Goal: Task Accomplishment & Management: Manage account settings

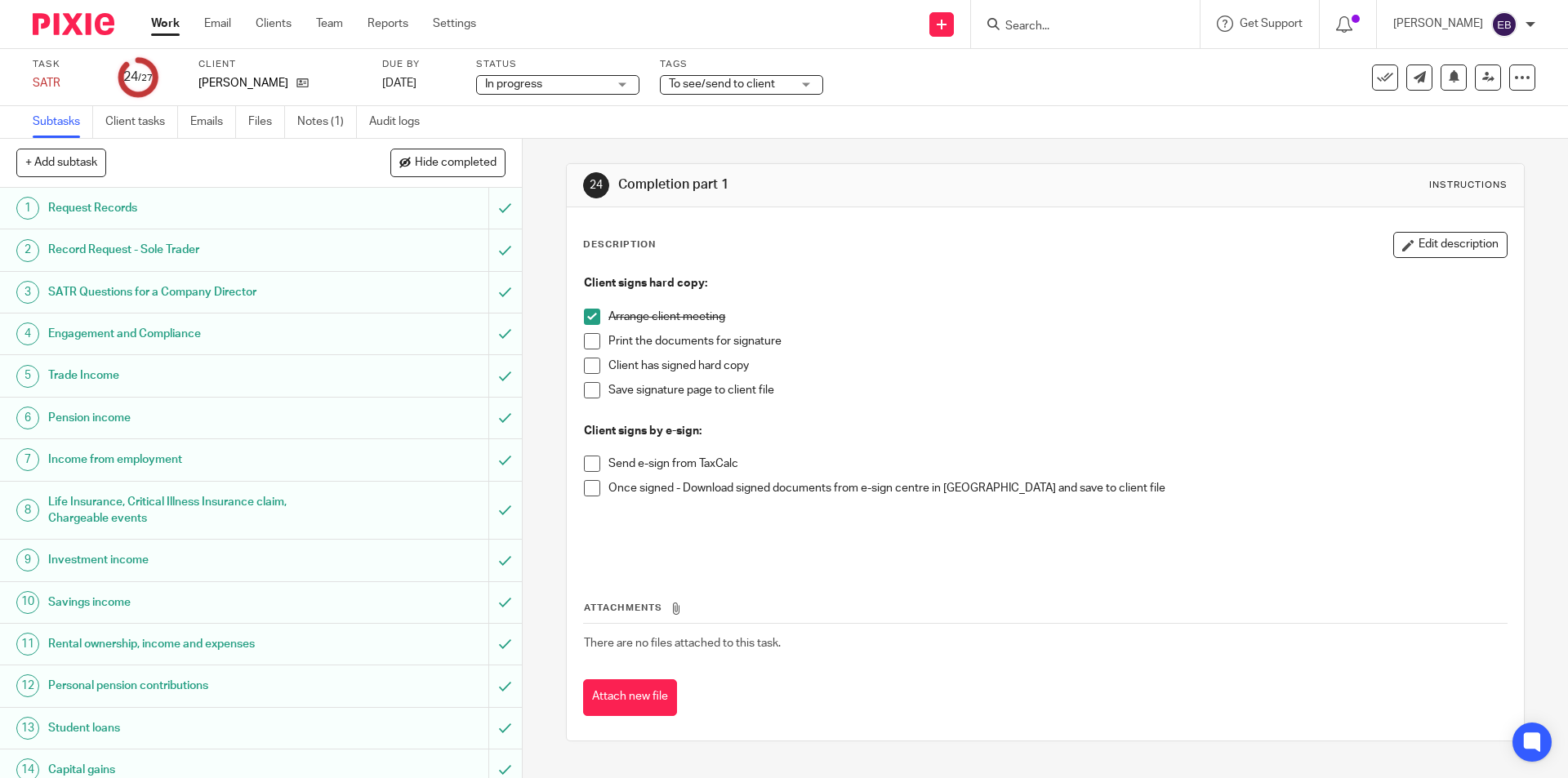
scroll to position [559, 0]
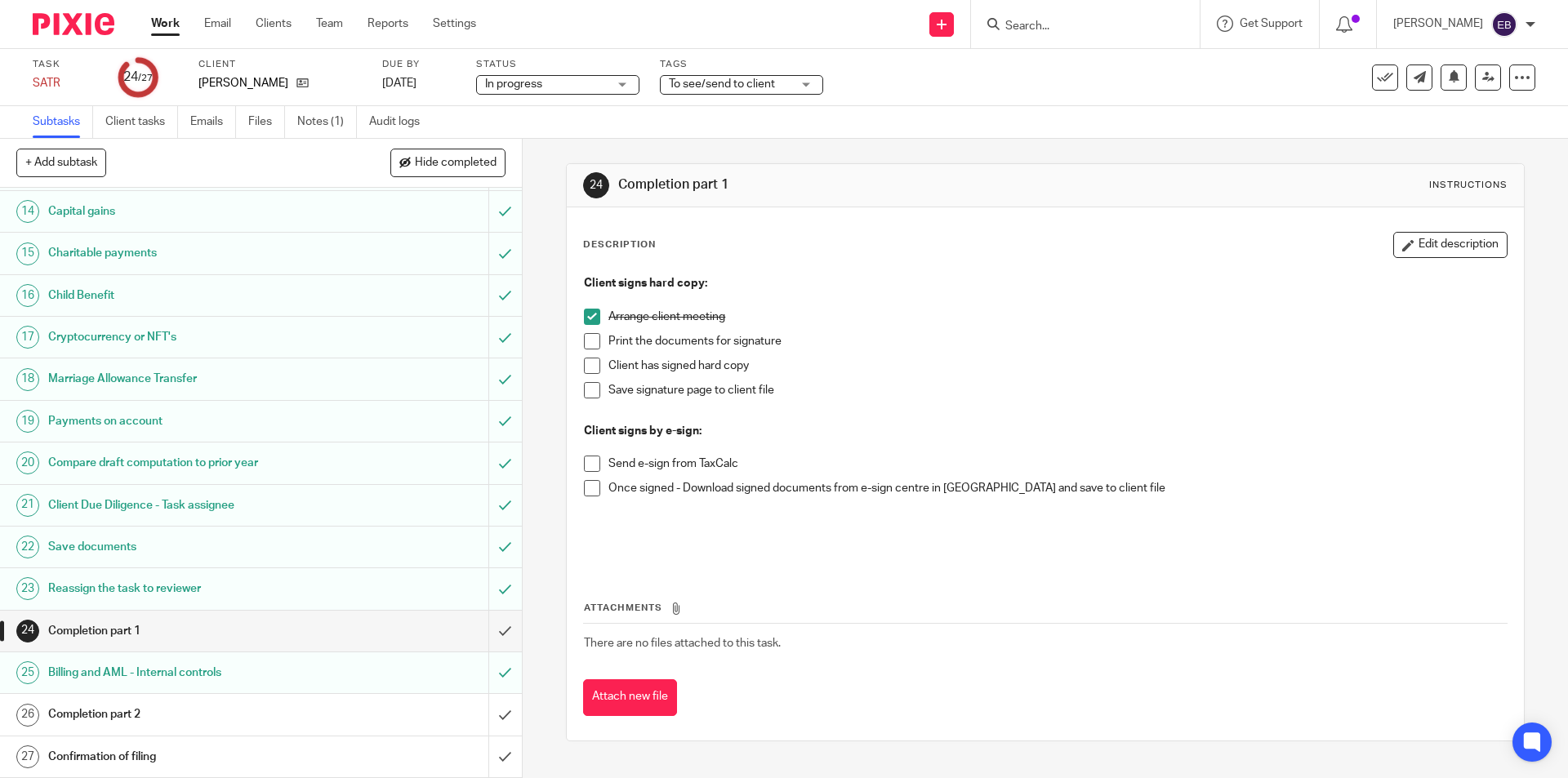
click at [1108, 16] on form at bounding box center [1091, 24] width 174 height 21
click at [1099, 22] on input "Search" at bounding box center [1078, 27] width 147 height 15
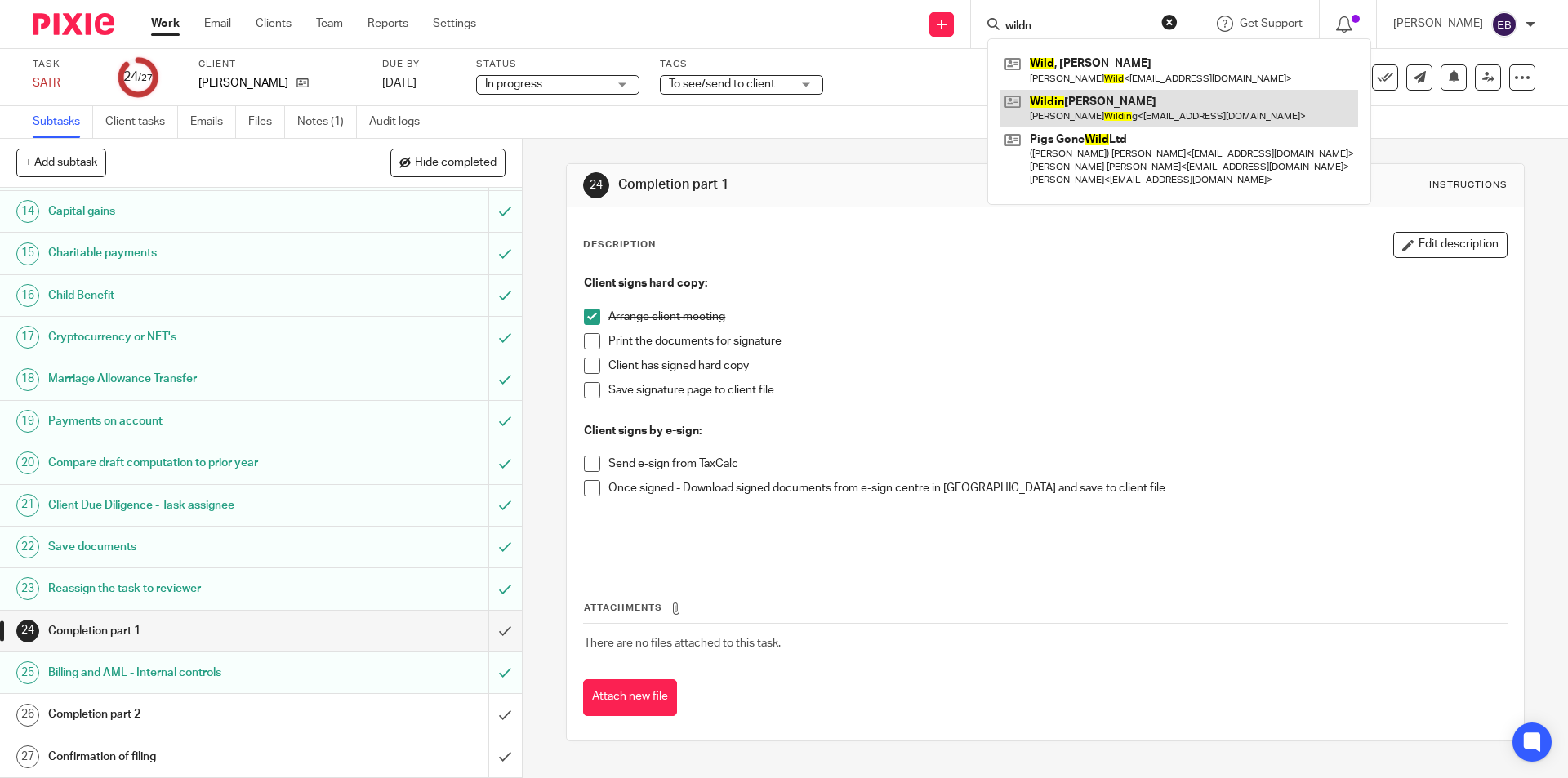
type input "wildn"
click at [1093, 123] on link at bounding box center [1179, 108] width 358 height 37
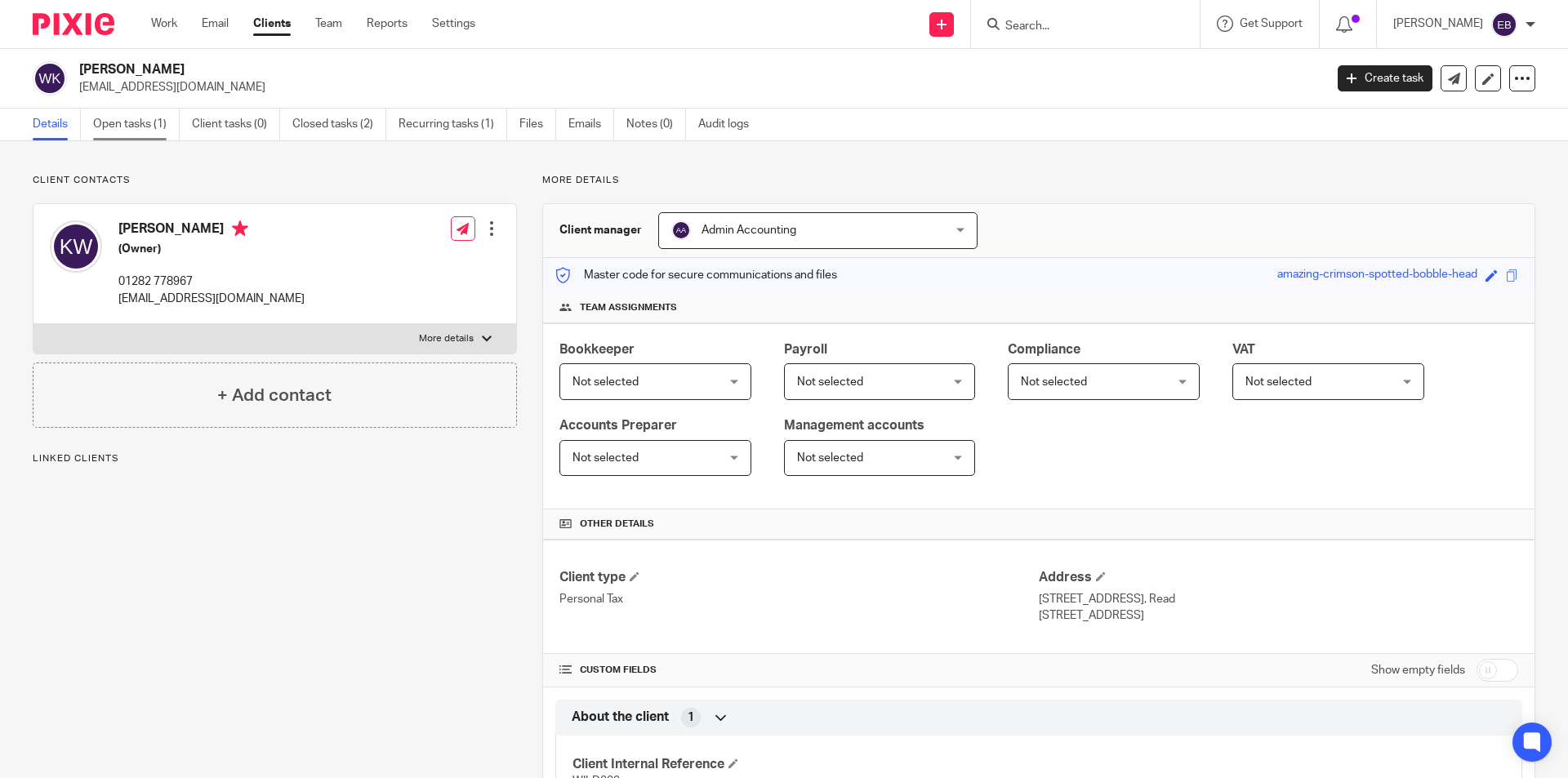
click at [149, 130] on link "Open tasks (1)" at bounding box center [137, 125] width 86 height 31
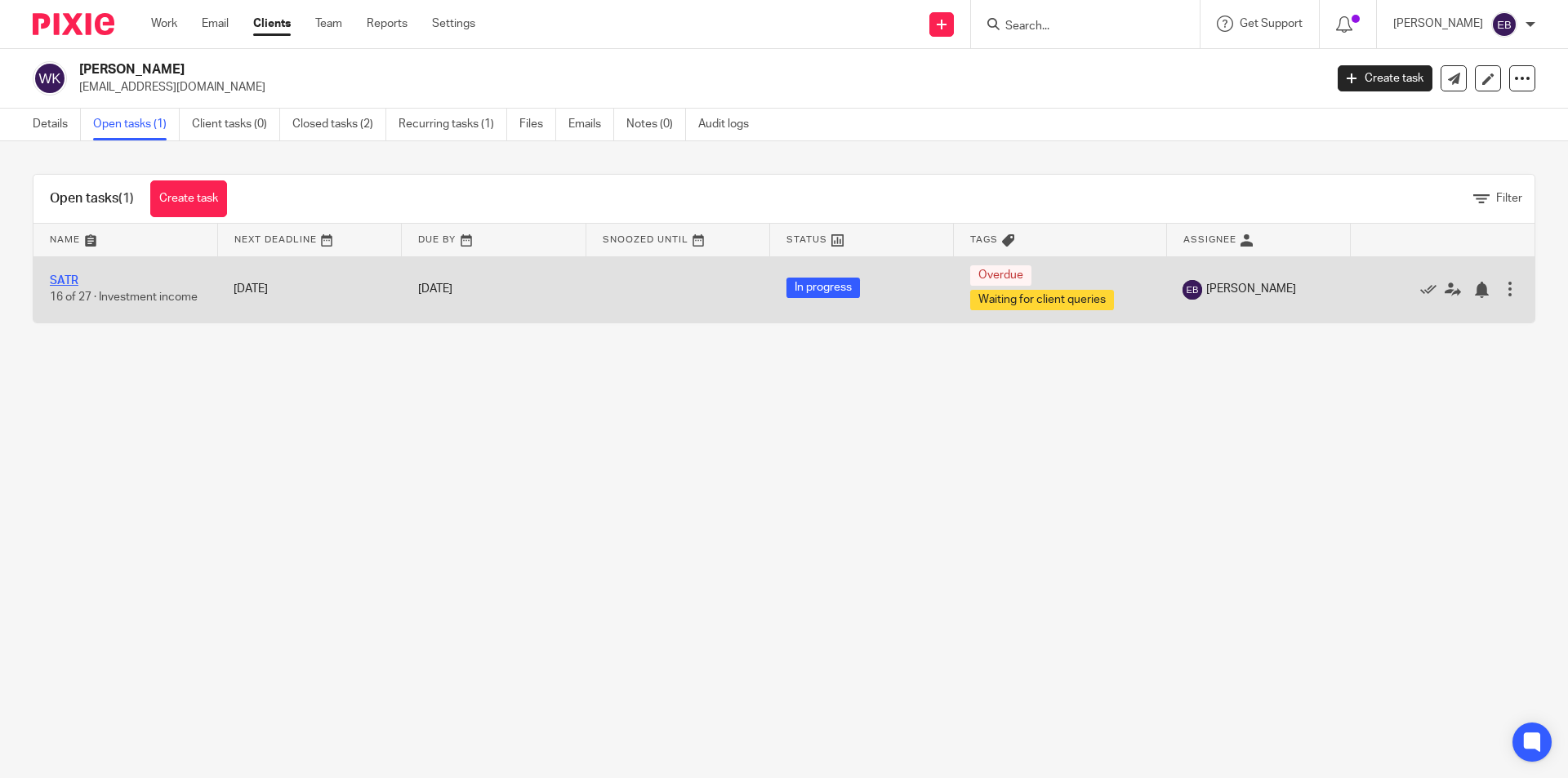
click at [70, 275] on link "SATR" at bounding box center [64, 281] width 28 height 12
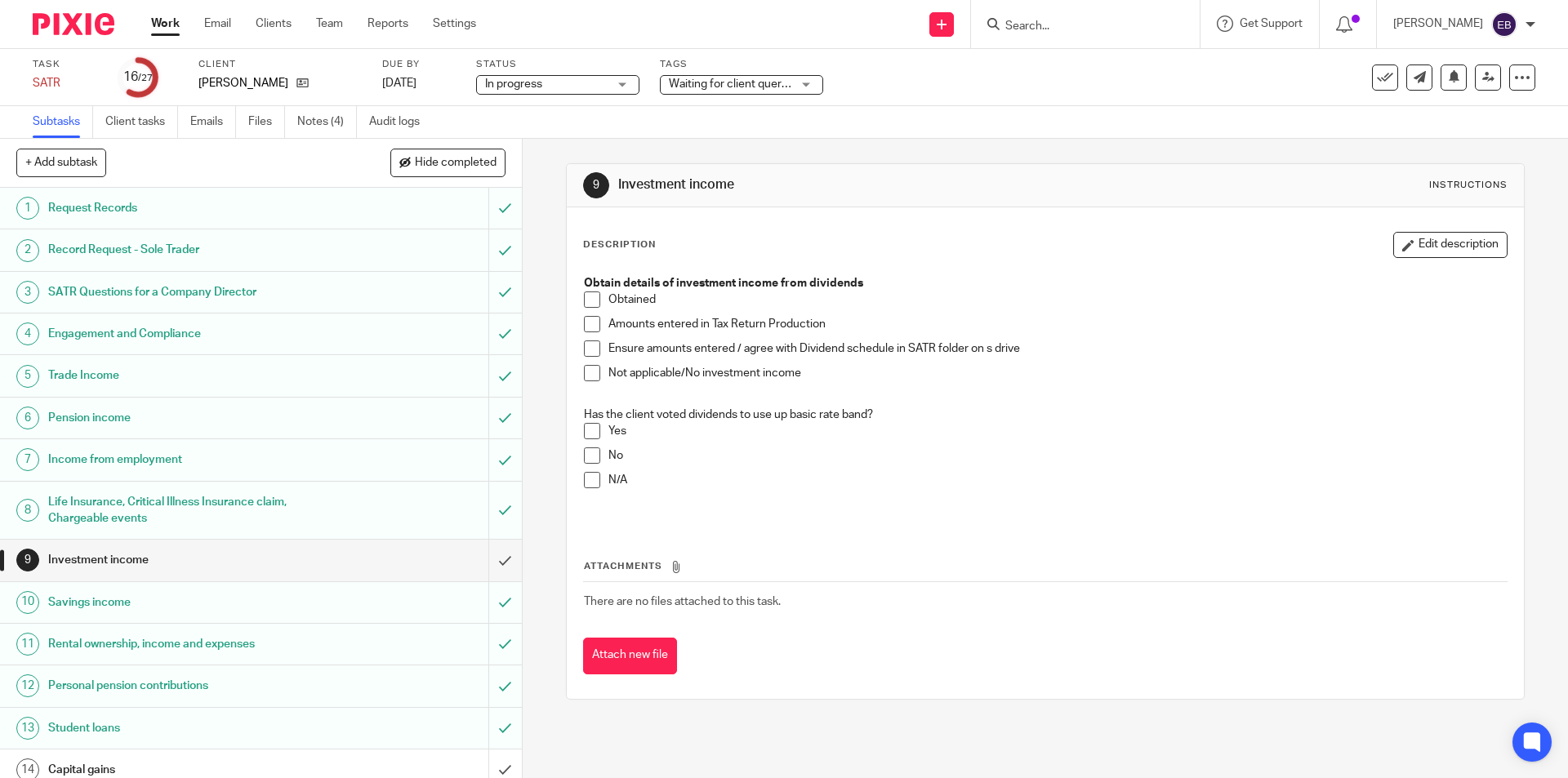
click at [585, 298] on span at bounding box center [591, 300] width 17 height 17
click at [584, 321] on span at bounding box center [591, 324] width 17 height 17
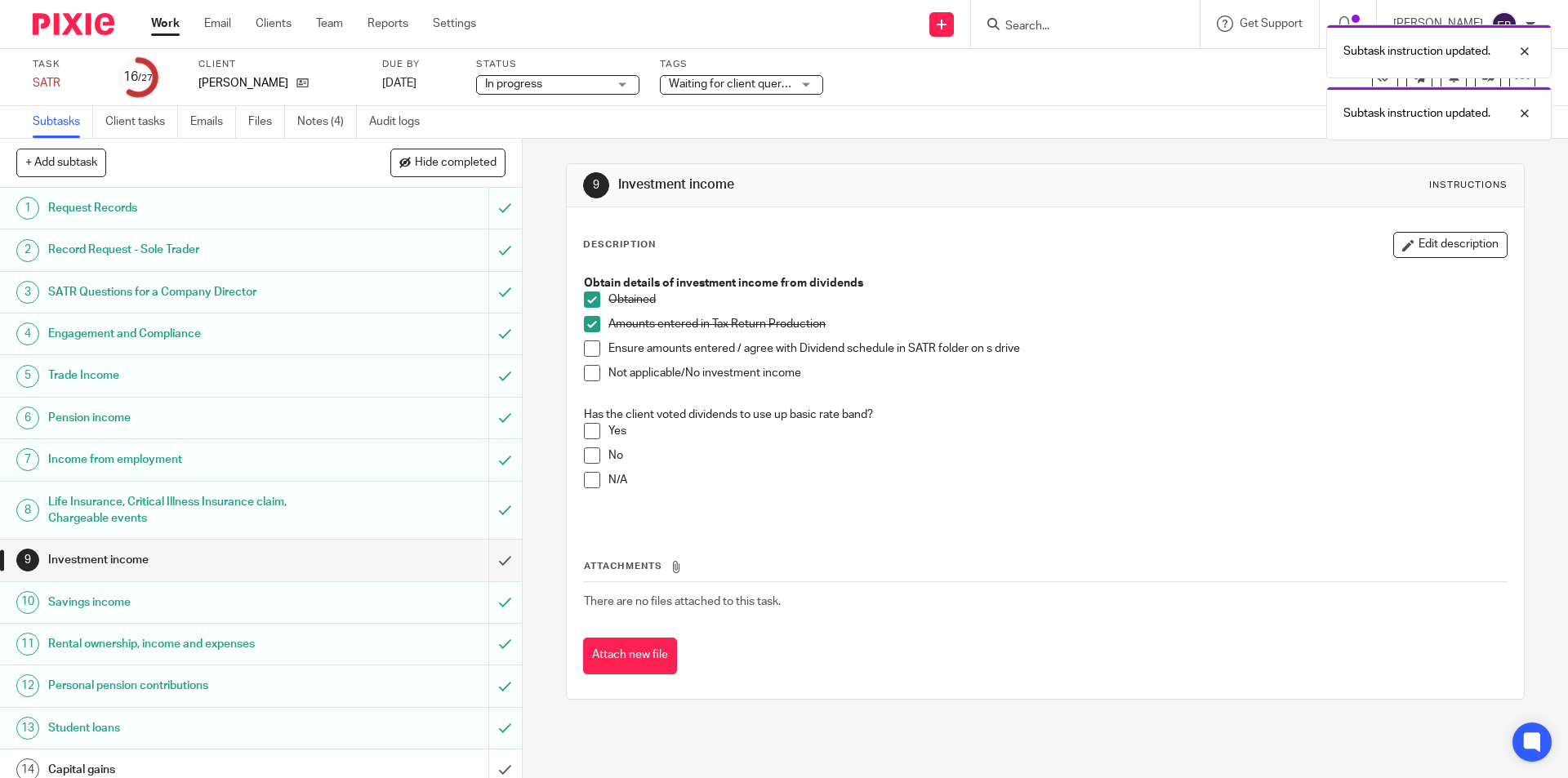
click at [586, 482] on span at bounding box center [591, 479] width 17 height 17
click at [490, 556] on input "submit" at bounding box center [260, 560] width 522 height 41
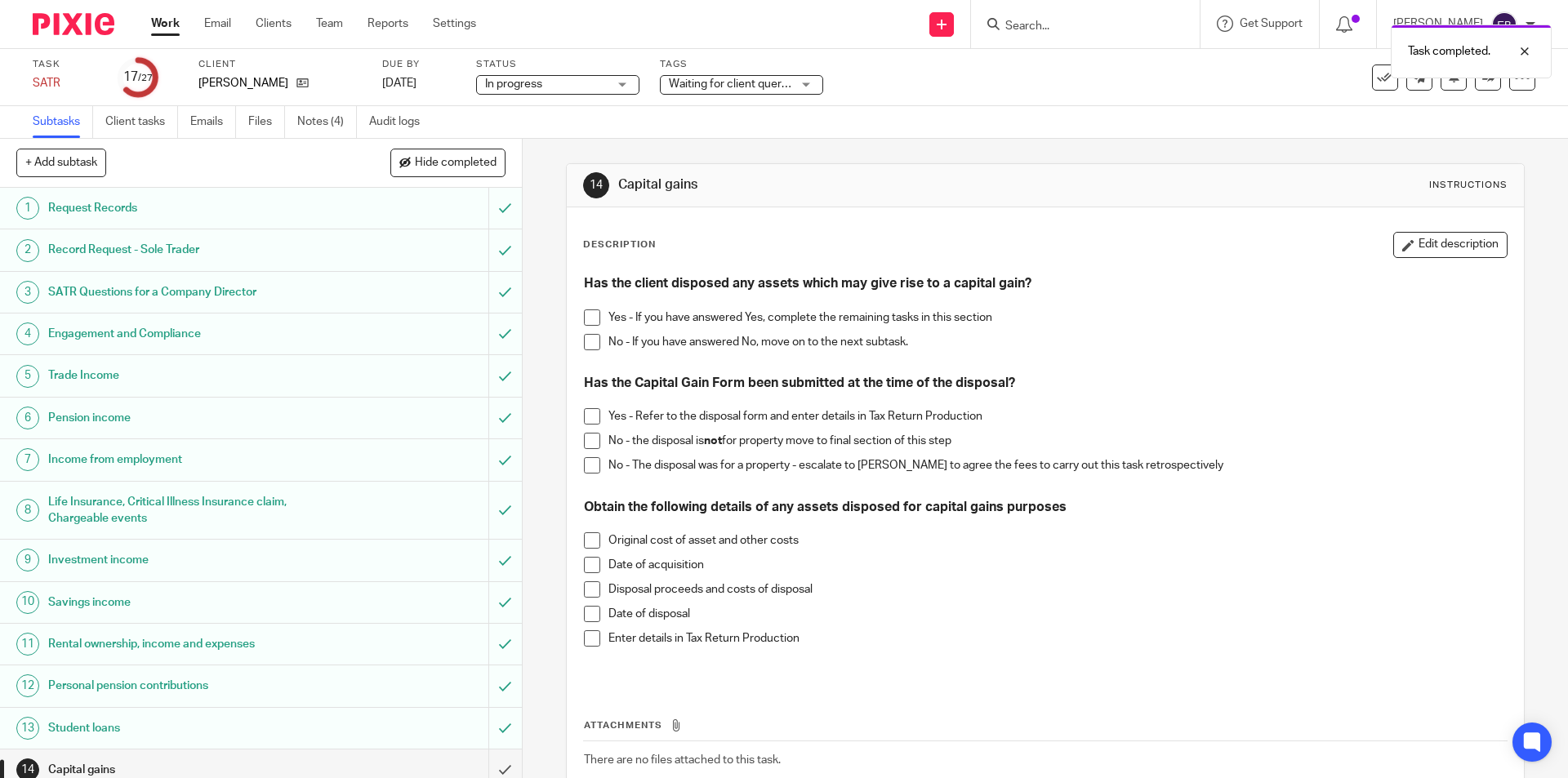
click at [584, 342] on span at bounding box center [591, 342] width 17 height 17
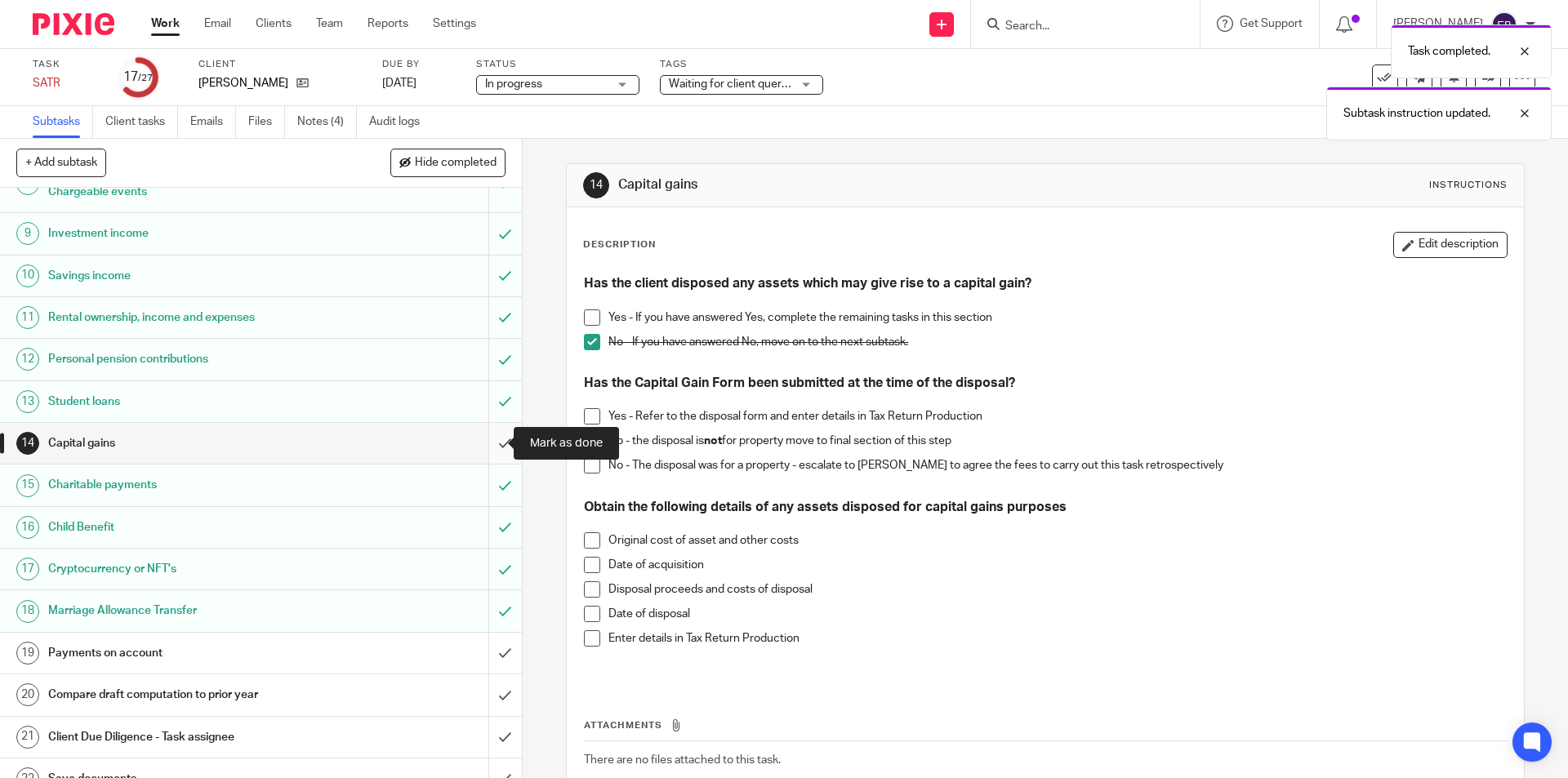
click at [491, 442] on input "submit" at bounding box center [260, 444] width 522 height 41
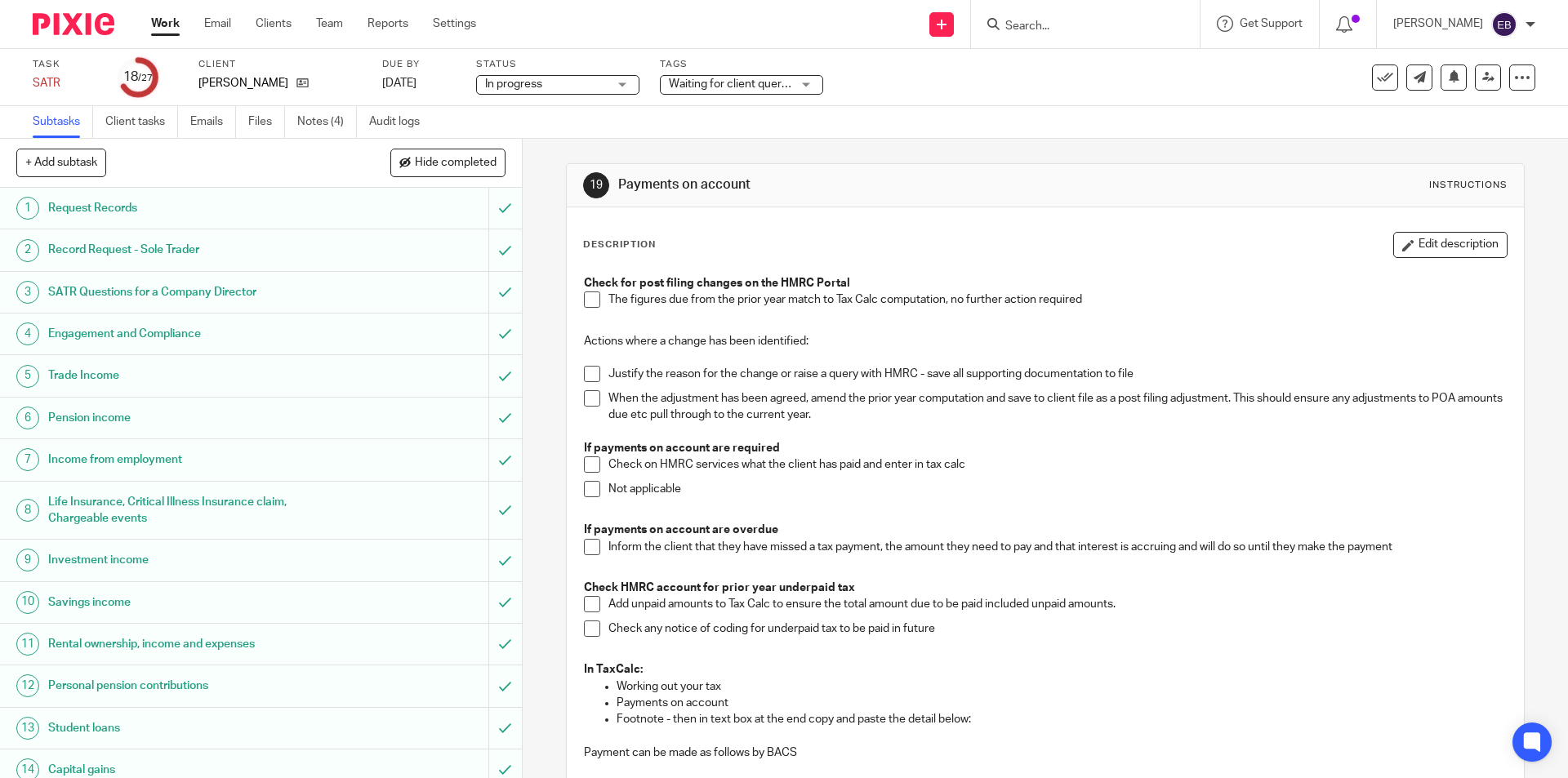
click at [584, 287] on strong "Check for post filing changes on the HMRC Portal" at bounding box center [716, 284] width 266 height 12
click at [584, 297] on span at bounding box center [591, 300] width 17 height 17
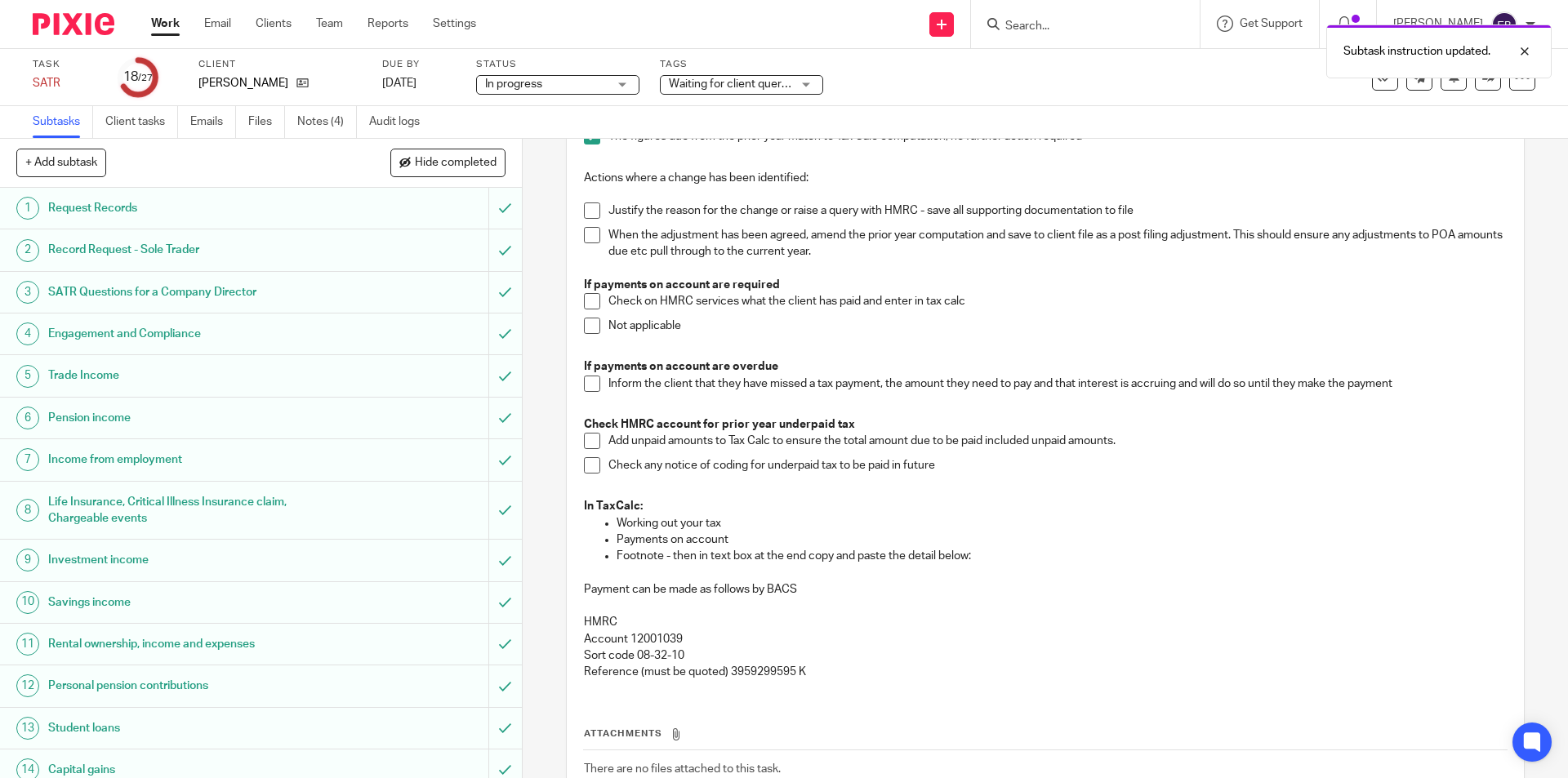
click at [588, 298] on span at bounding box center [591, 301] width 17 height 17
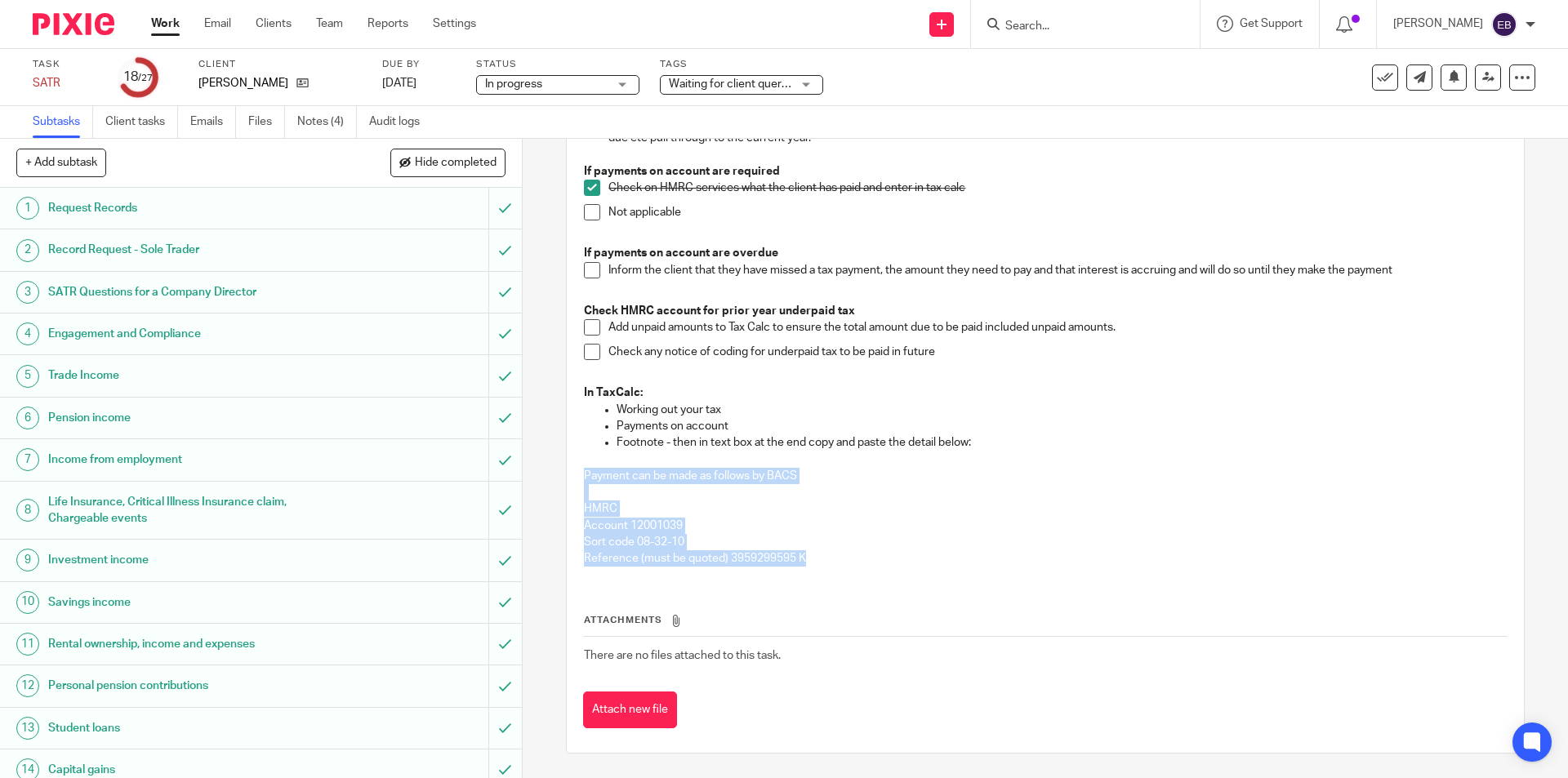
drag, startPoint x: 581, startPoint y: 468, endPoint x: 825, endPoint y: 566, distance: 262.9
click at [825, 566] on div "Check for post filing changes on the HMRC Portal The figures due from the prior…" at bounding box center [1044, 284] width 938 height 588
copy div "Payment can be made as follows by BACS HMRC Account 12001039 Sort code 08-32-10…"
click at [589, 351] on span at bounding box center [591, 352] width 17 height 17
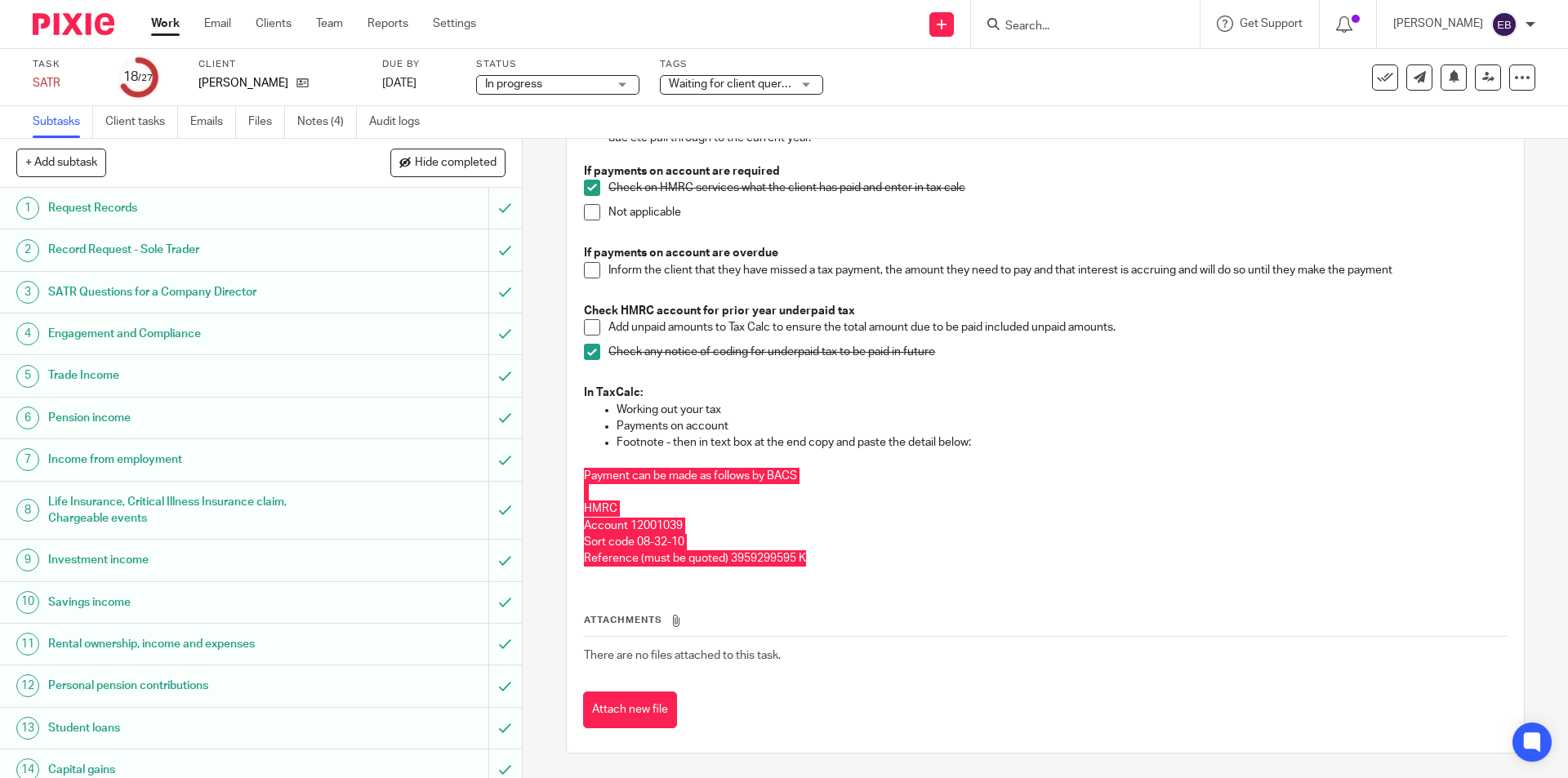
scroll to position [490, 0]
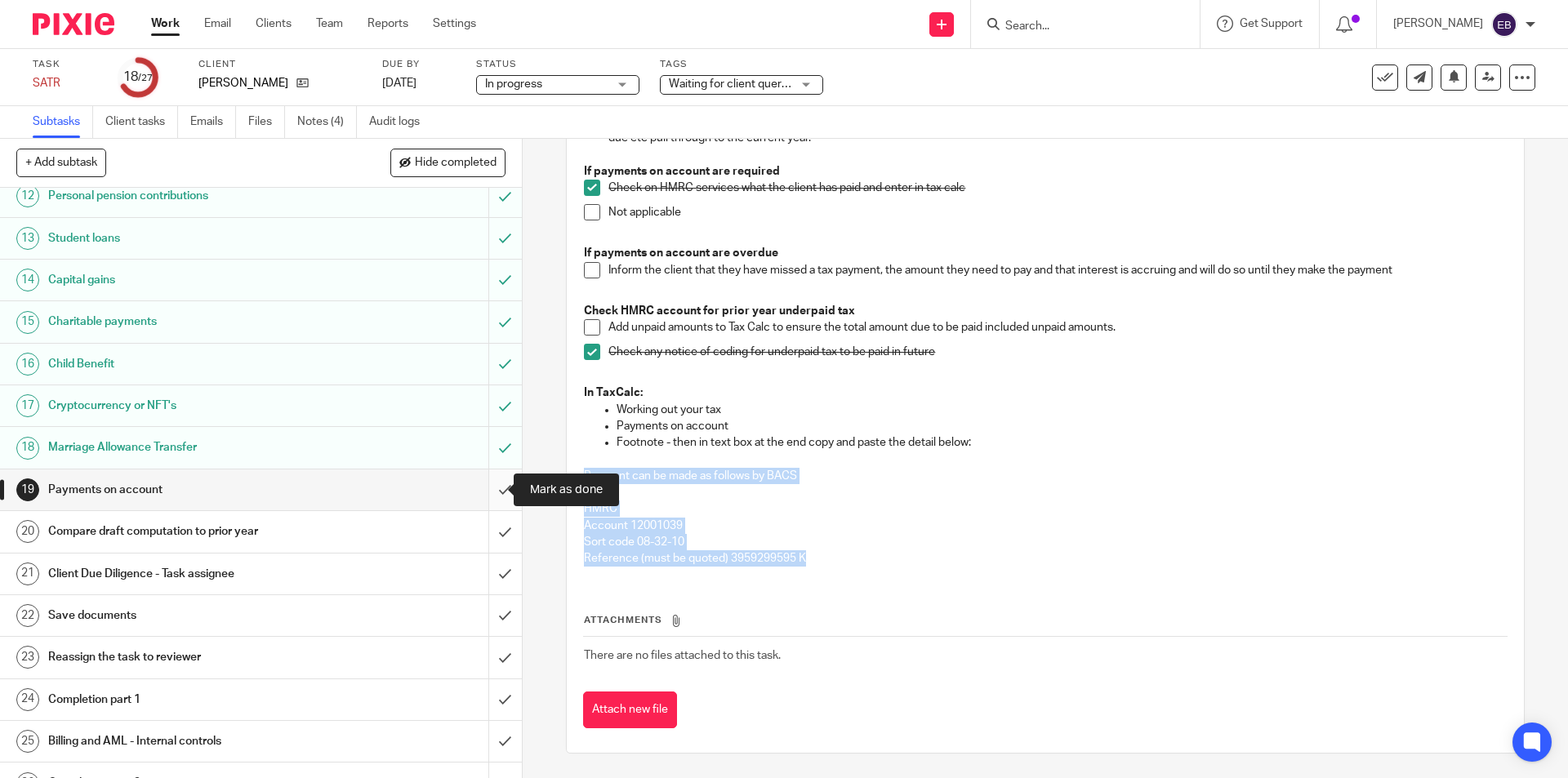
click at [481, 481] on input "submit" at bounding box center [260, 490] width 522 height 41
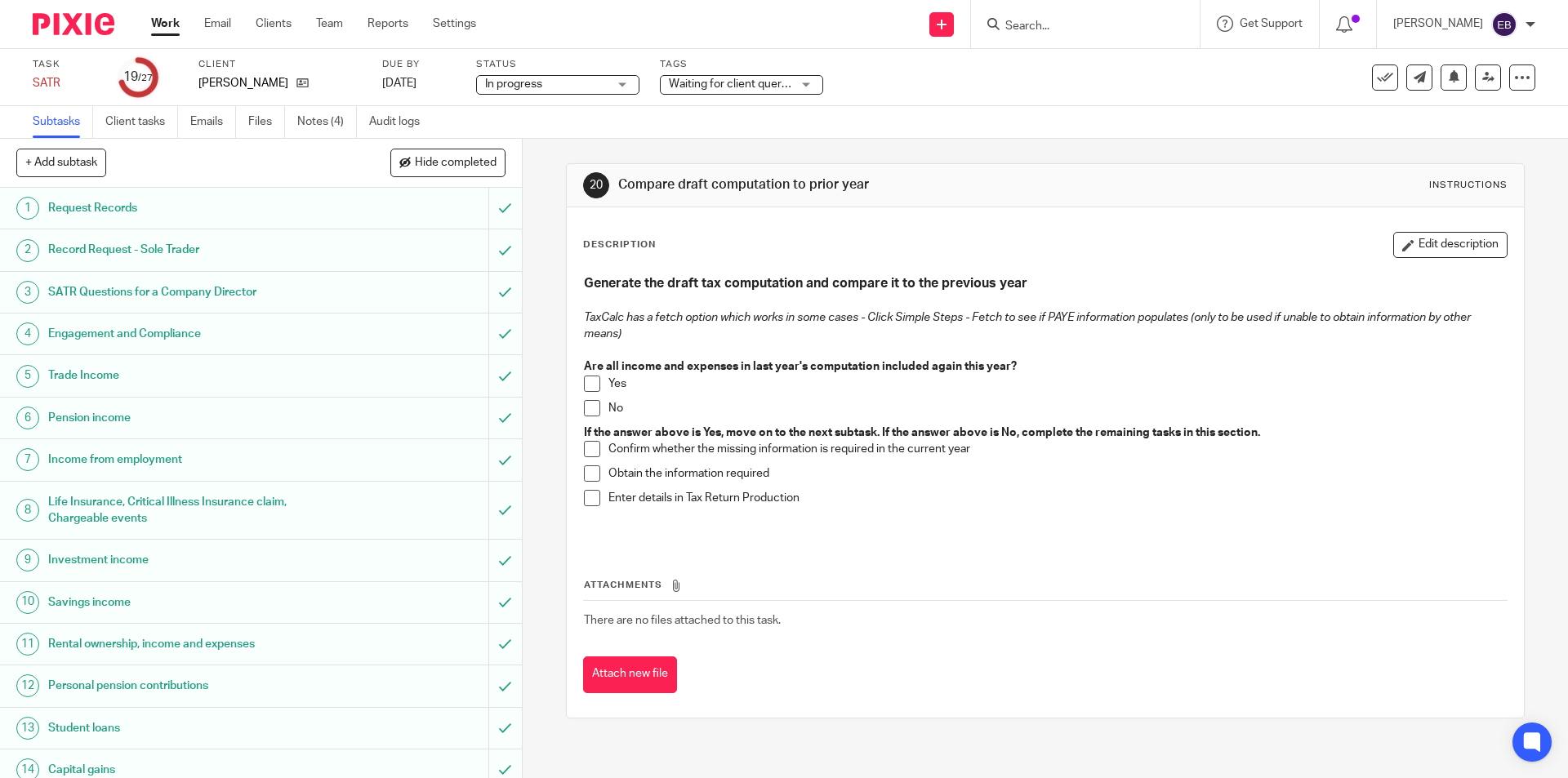
click at [588, 381] on span at bounding box center [591, 383] width 17 height 17
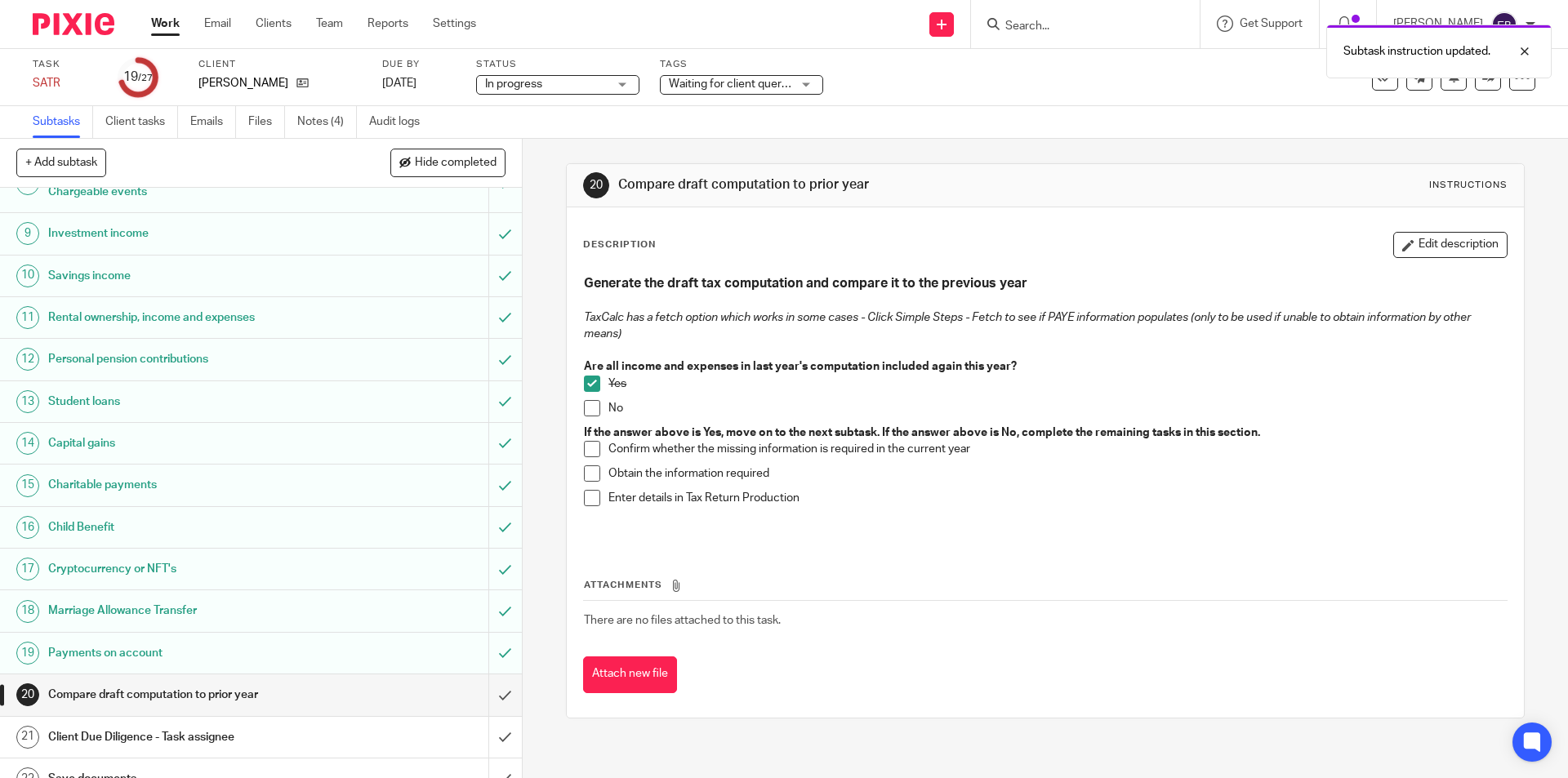
scroll to position [559, 0]
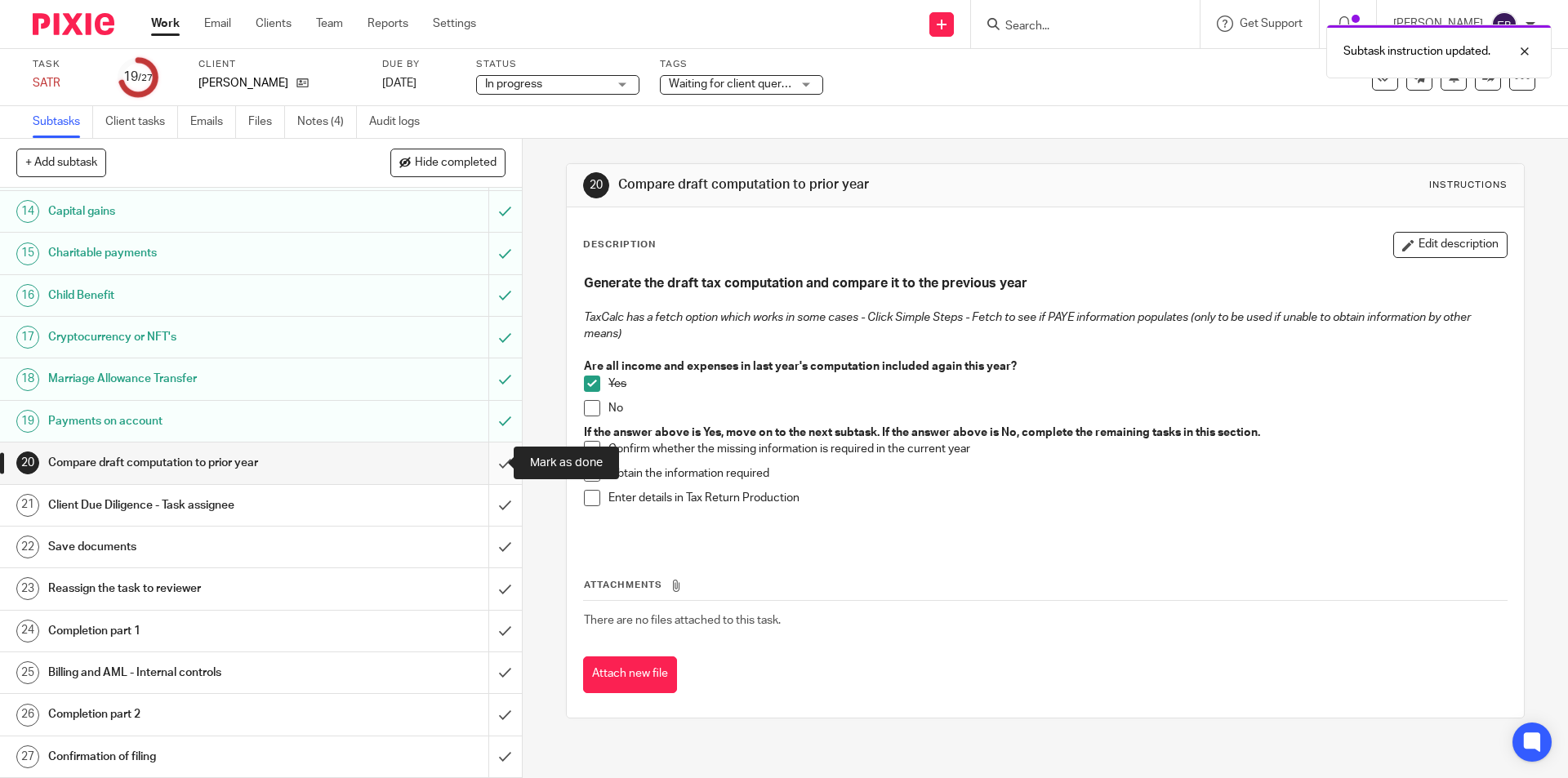
click at [493, 456] on input "submit" at bounding box center [260, 463] width 522 height 41
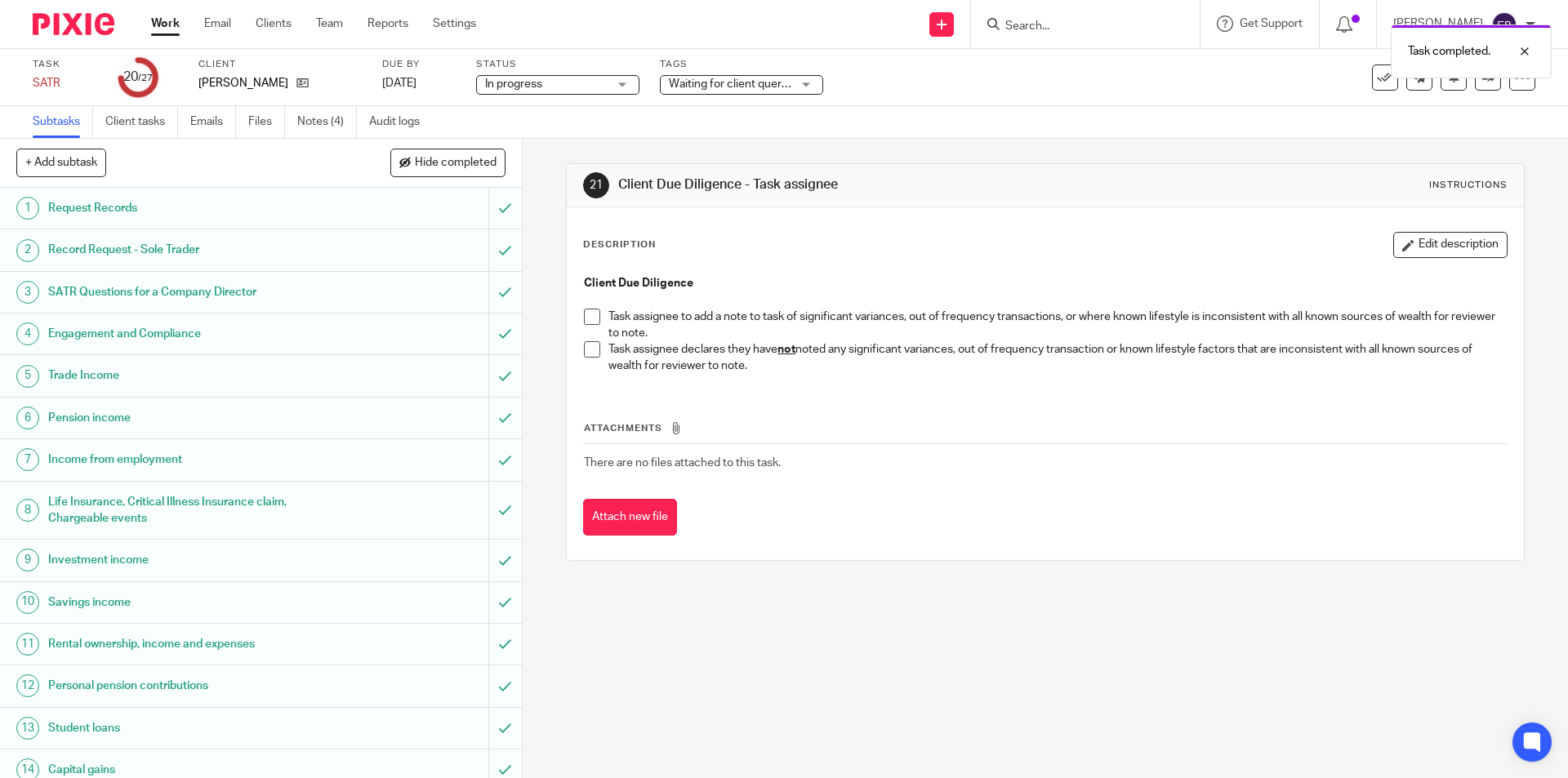
click at [586, 346] on span at bounding box center [591, 349] width 17 height 17
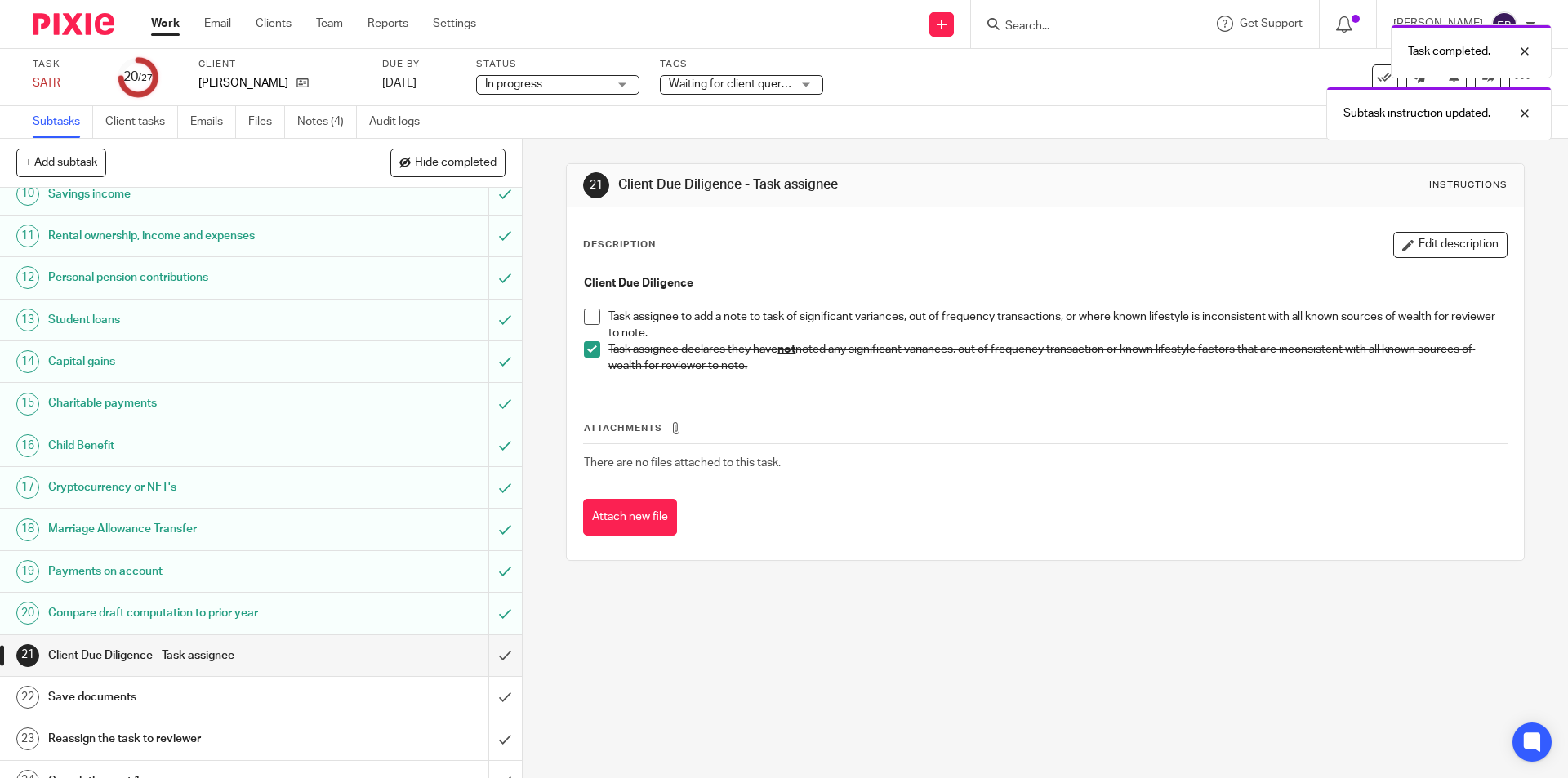
scroll to position [559, 0]
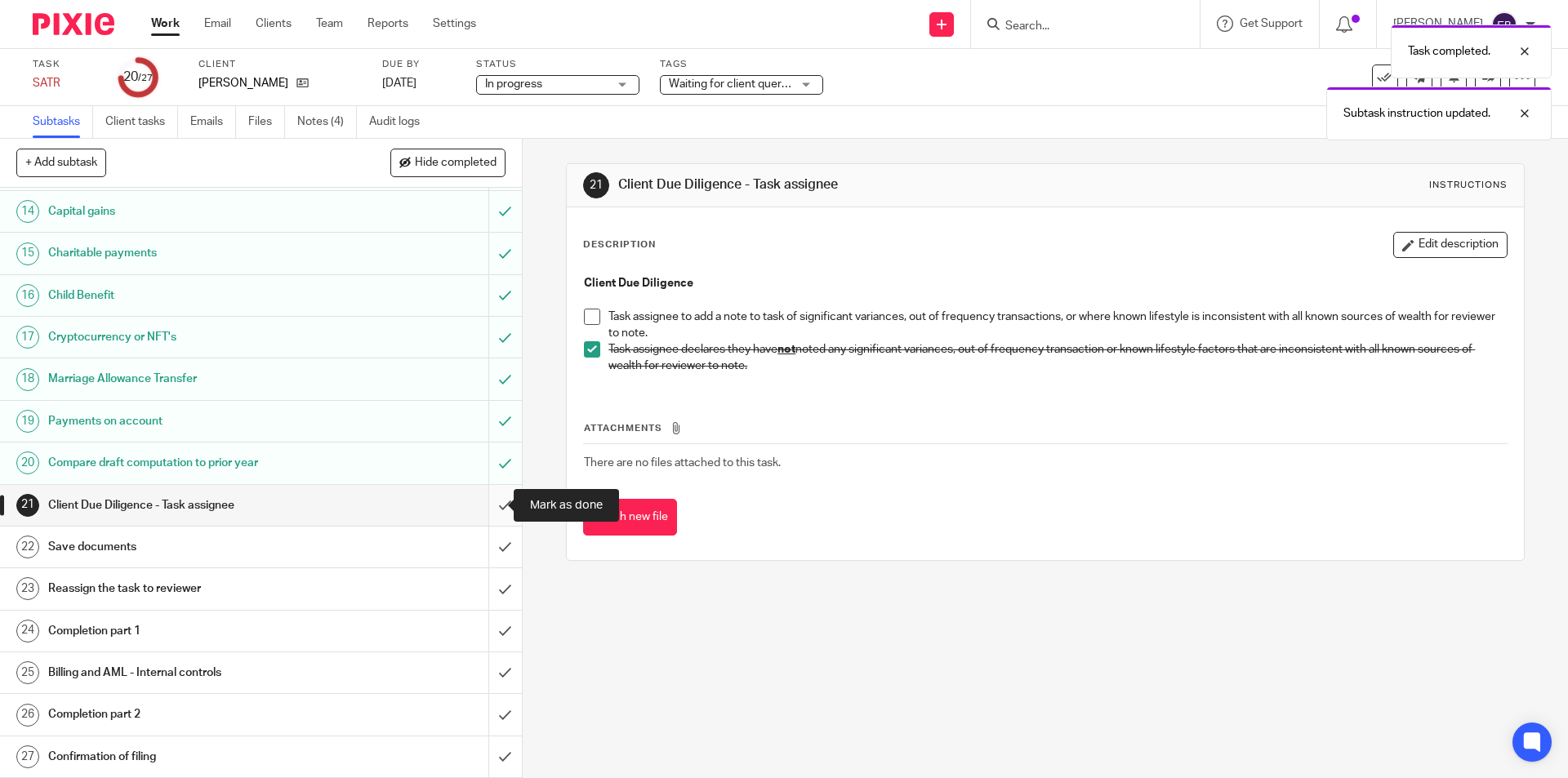
click at [494, 509] on input "submit" at bounding box center [260, 506] width 522 height 41
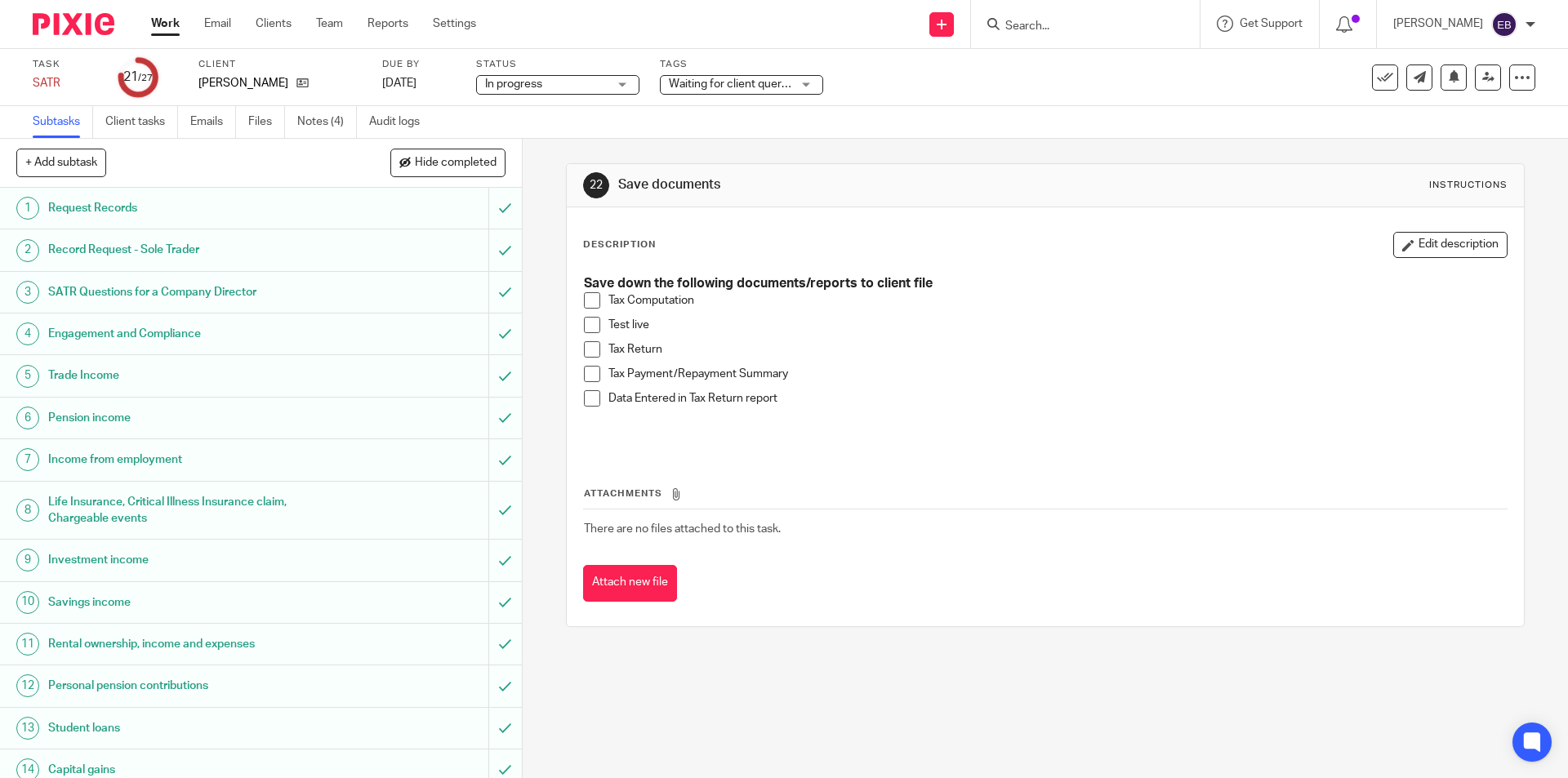
click at [585, 306] on span at bounding box center [591, 301] width 17 height 17
click at [588, 329] on span at bounding box center [591, 324] width 17 height 17
click at [588, 361] on li "Tax Return" at bounding box center [1044, 353] width 922 height 25
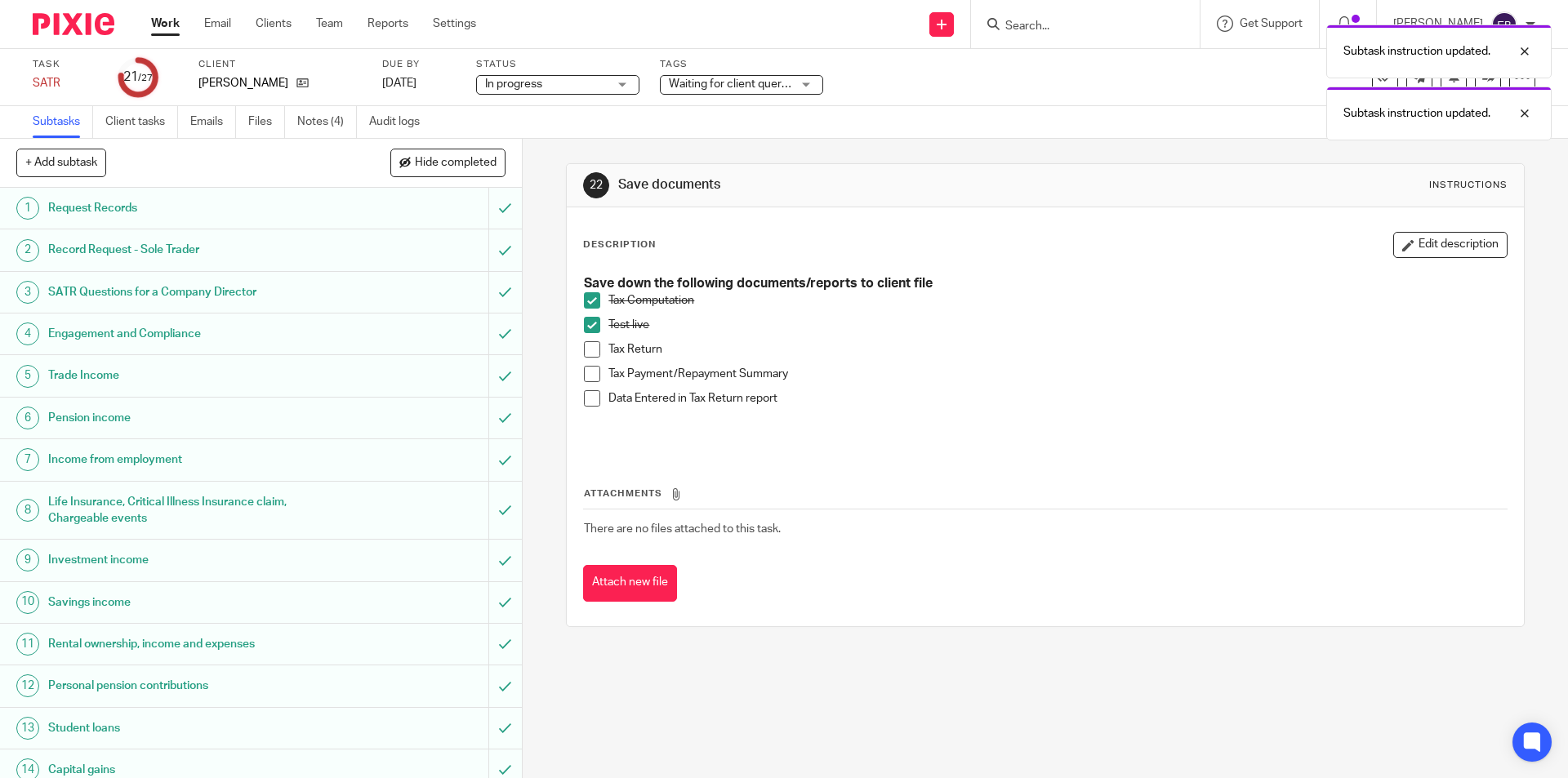
click at [588, 378] on span at bounding box center [591, 373] width 17 height 17
drag, startPoint x: 586, startPoint y: 346, endPoint x: 588, endPoint y: 361, distance: 15.1
click at [587, 346] on span at bounding box center [591, 349] width 17 height 17
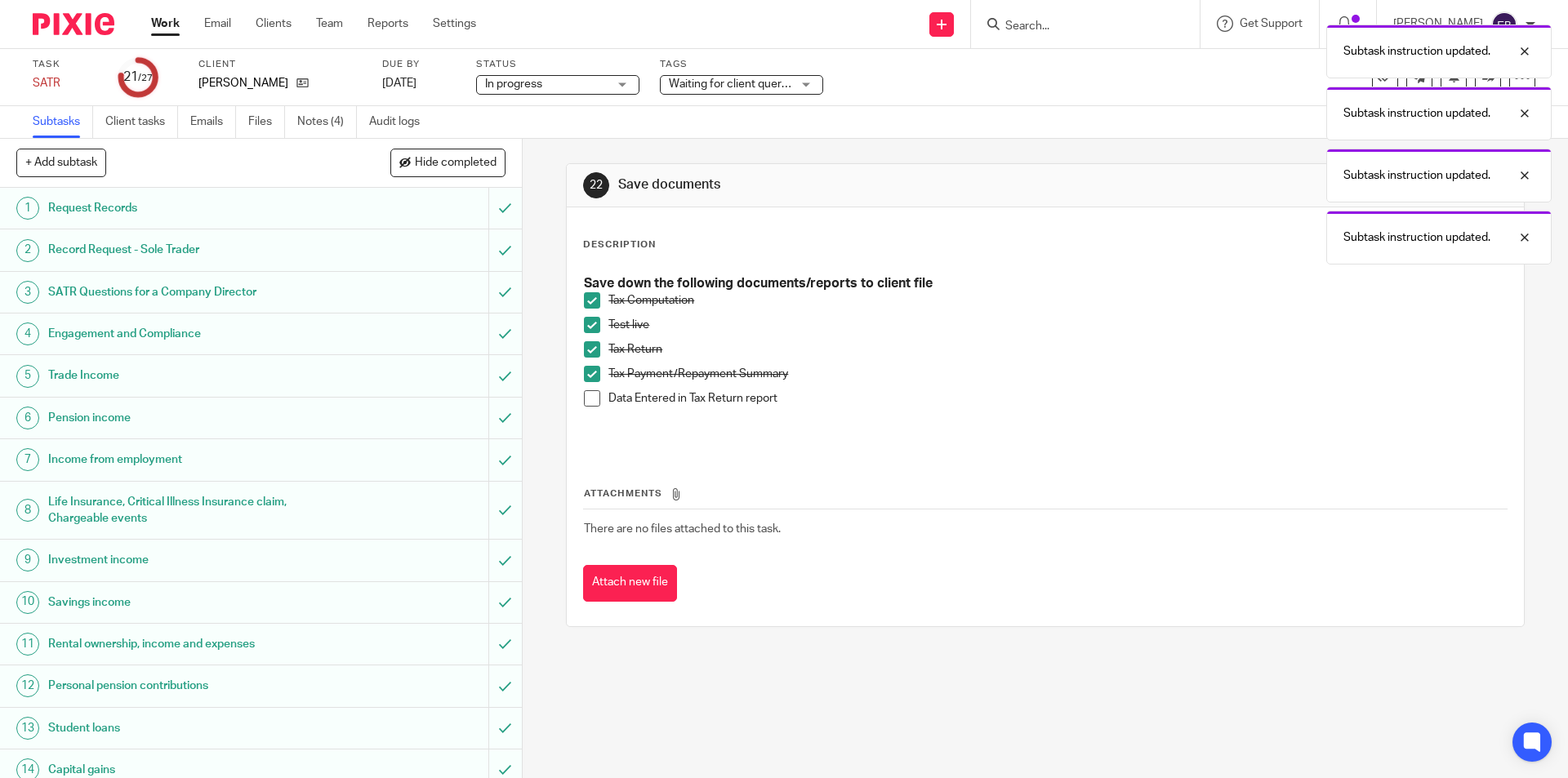
drag, startPoint x: 586, startPoint y: 402, endPoint x: 525, endPoint y: 426, distance: 65.6
click at [585, 402] on span at bounding box center [591, 398] width 17 height 17
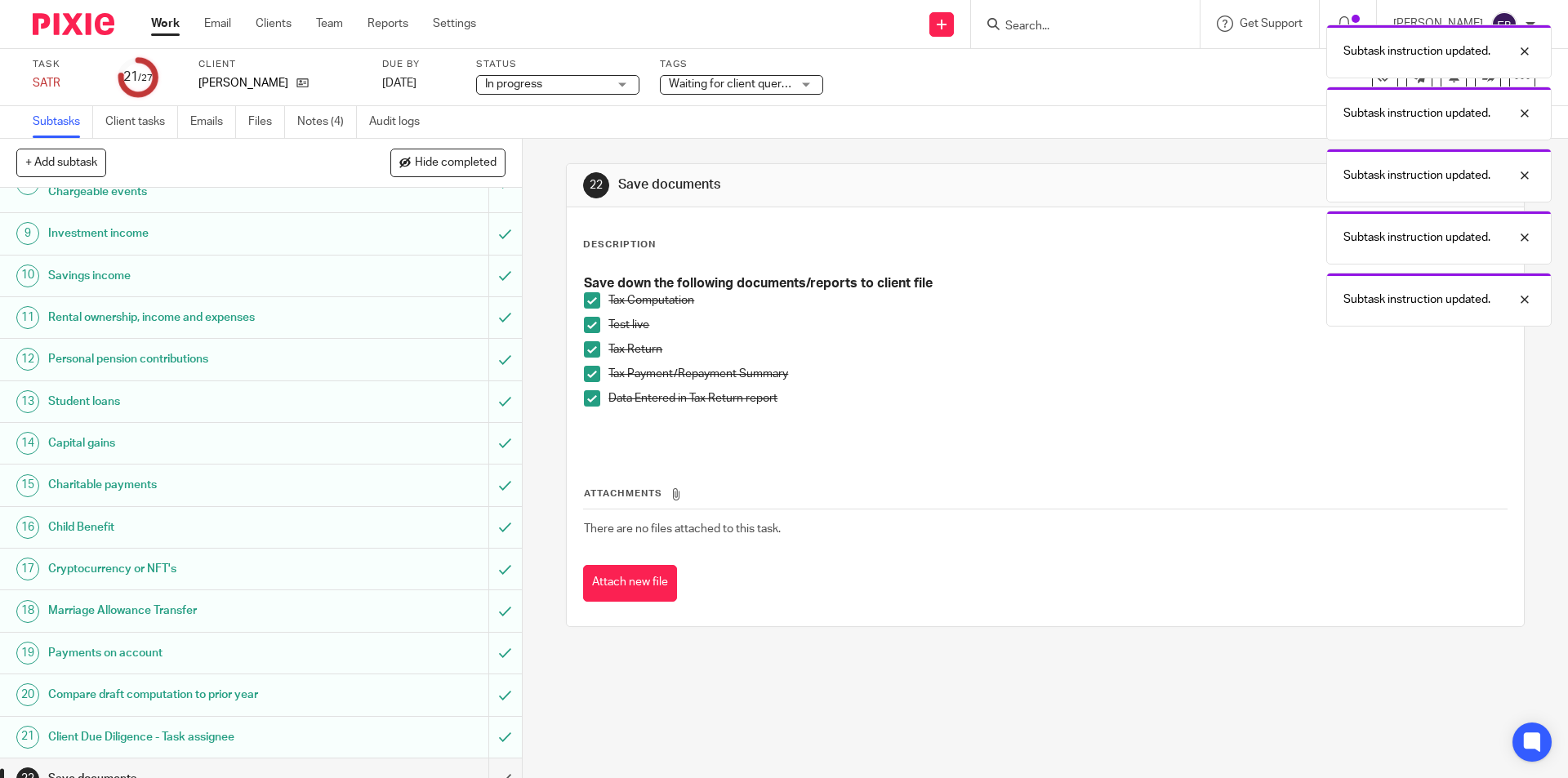
scroll to position [559, 0]
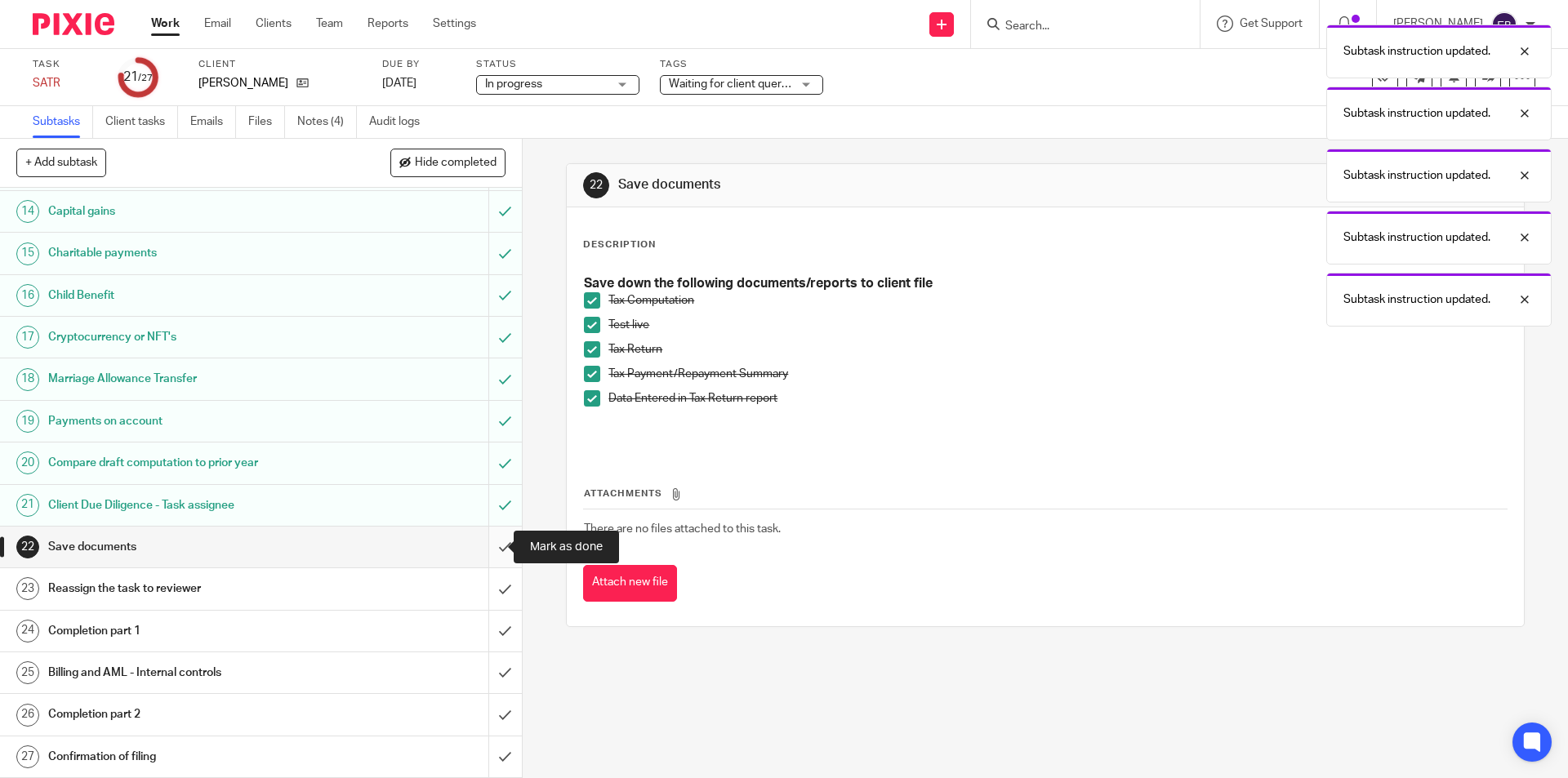
click at [486, 539] on input "submit" at bounding box center [260, 547] width 522 height 41
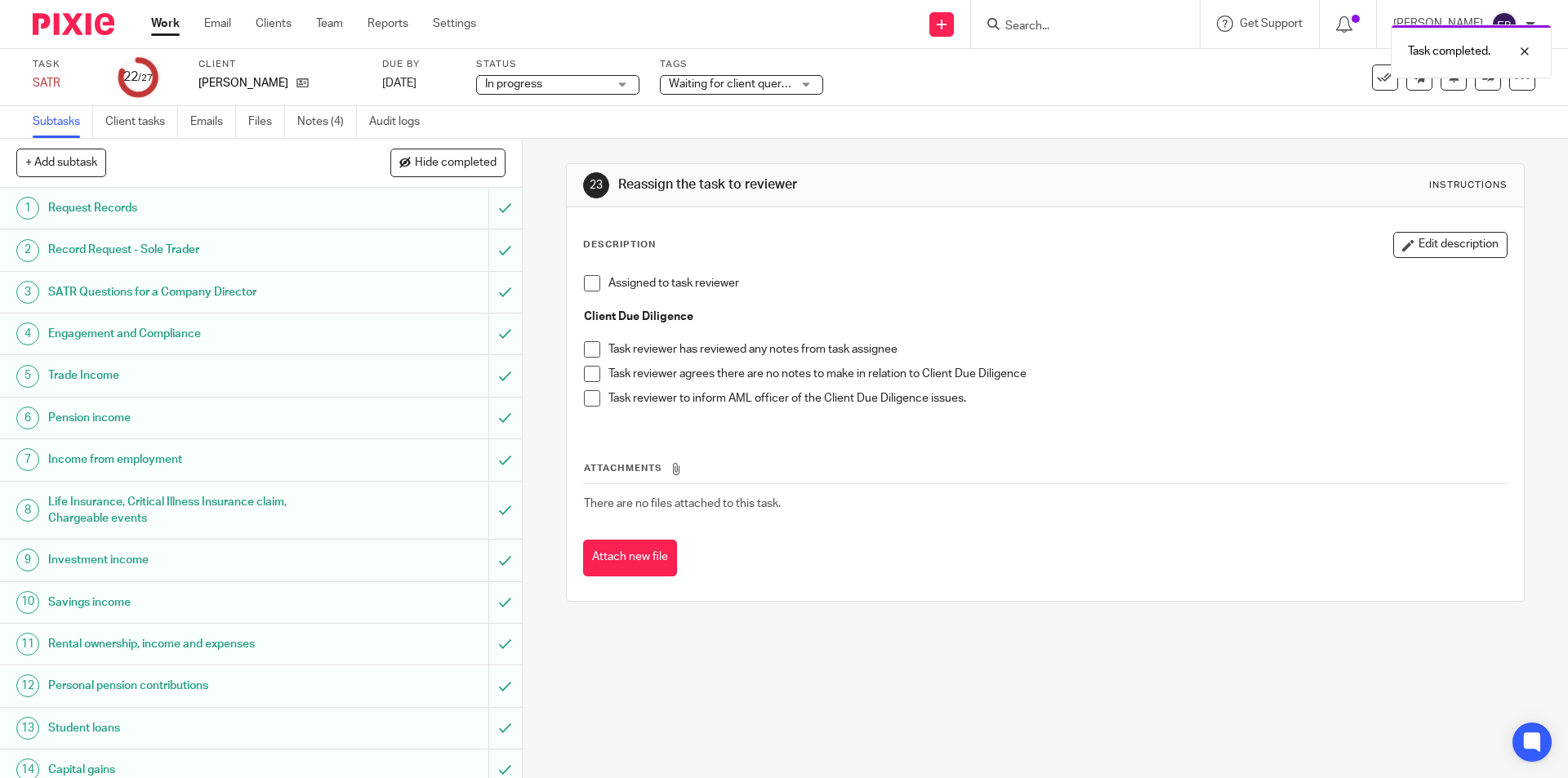
click at [584, 284] on span at bounding box center [591, 283] width 17 height 17
click at [698, 78] on span "Waiting for client queries" at bounding box center [730, 83] width 123 height 17
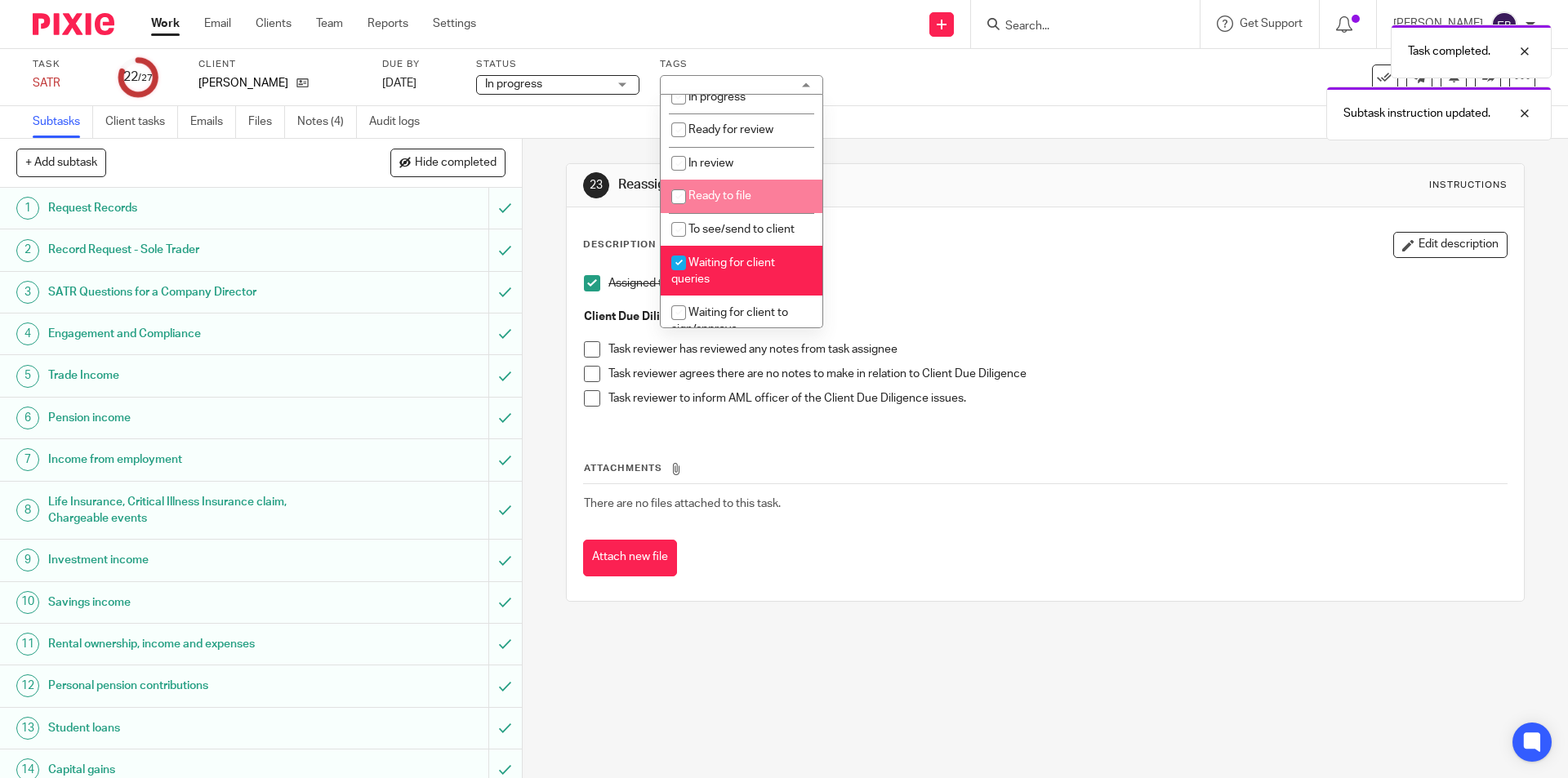
scroll to position [82, 0]
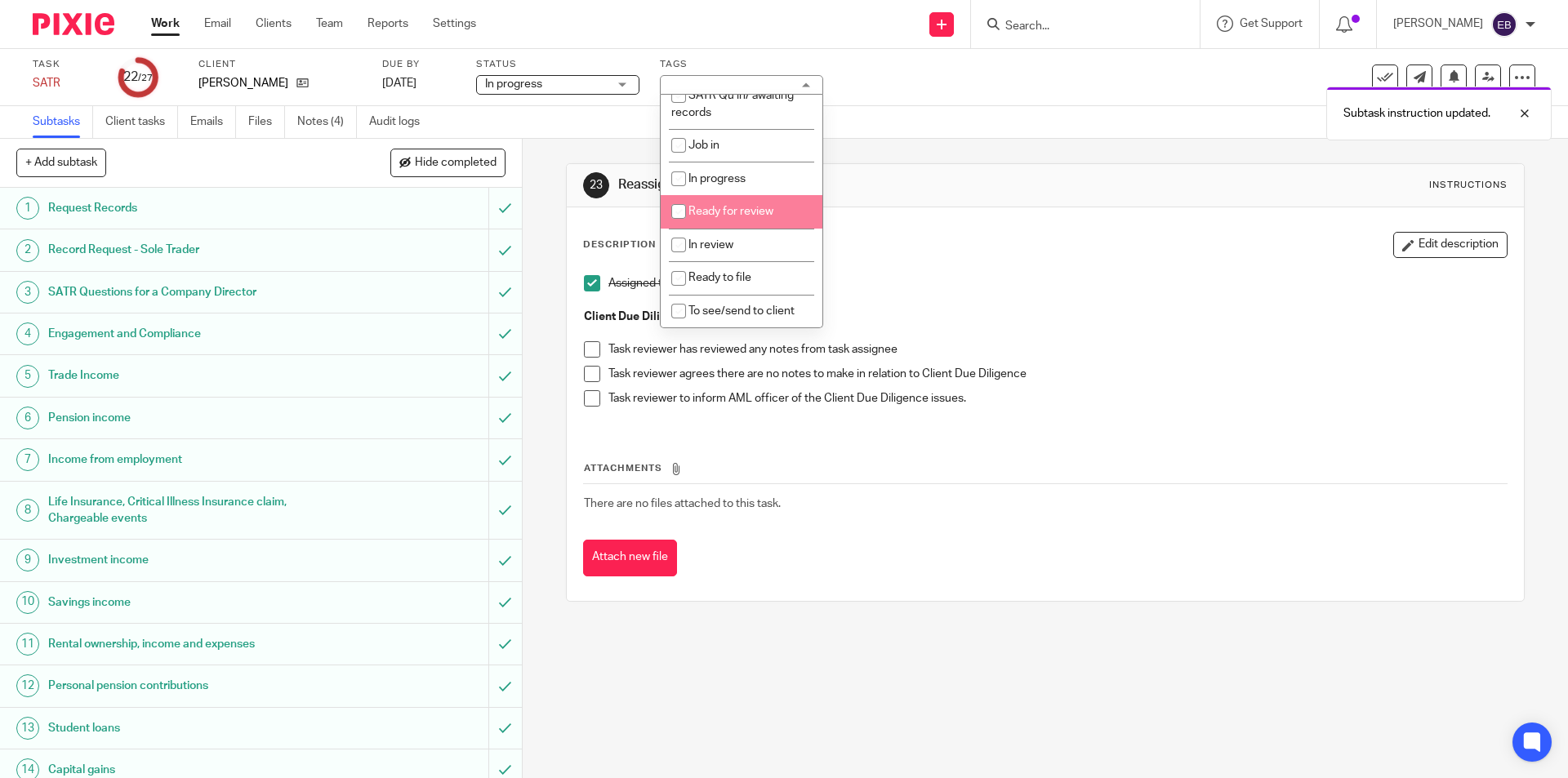
click at [754, 204] on li "Ready for review" at bounding box center [741, 212] width 162 height 33
checkbox input "true"
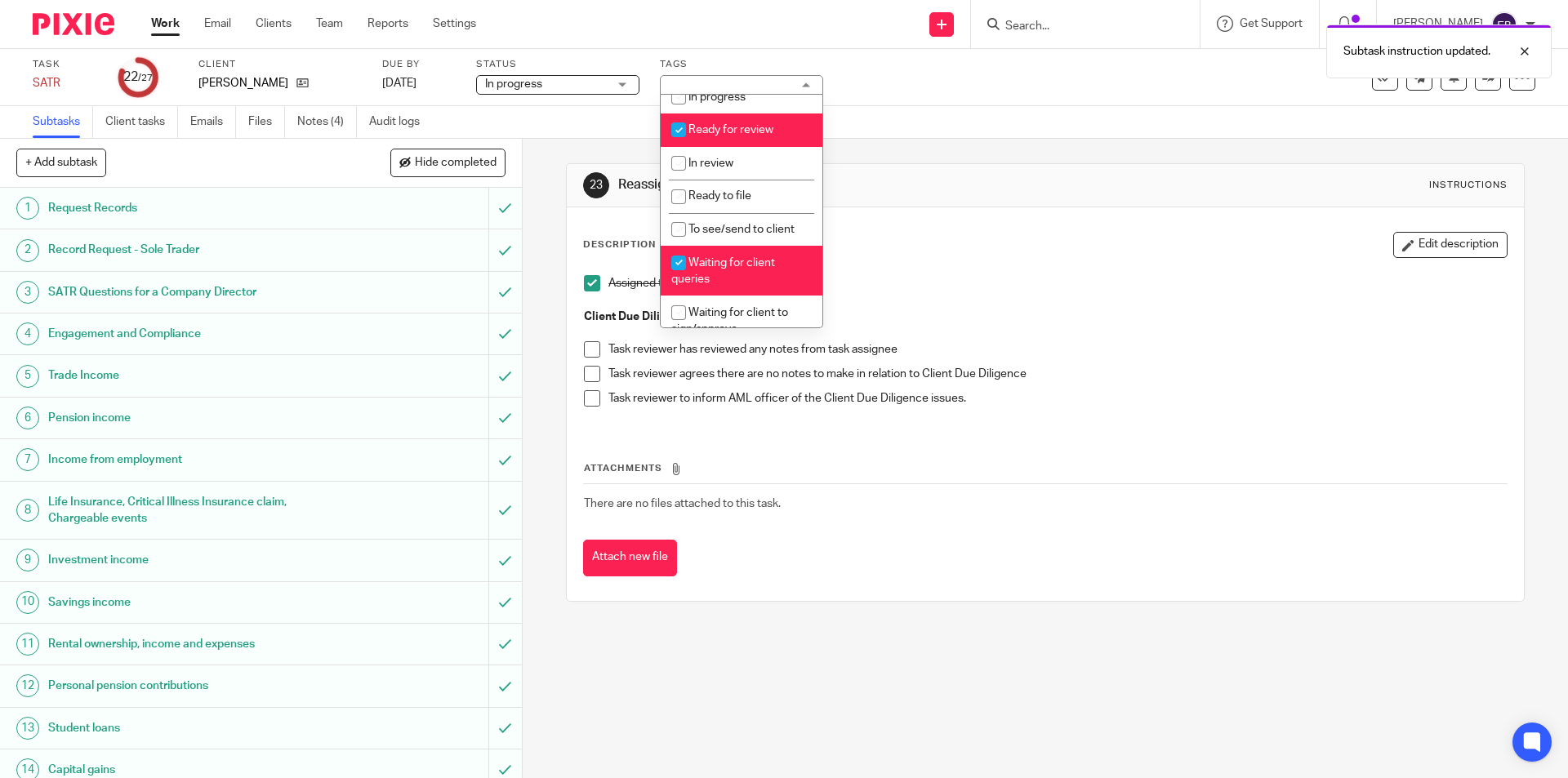
click at [725, 263] on span "Waiting for client queries" at bounding box center [723, 271] width 104 height 28
checkbox input "false"
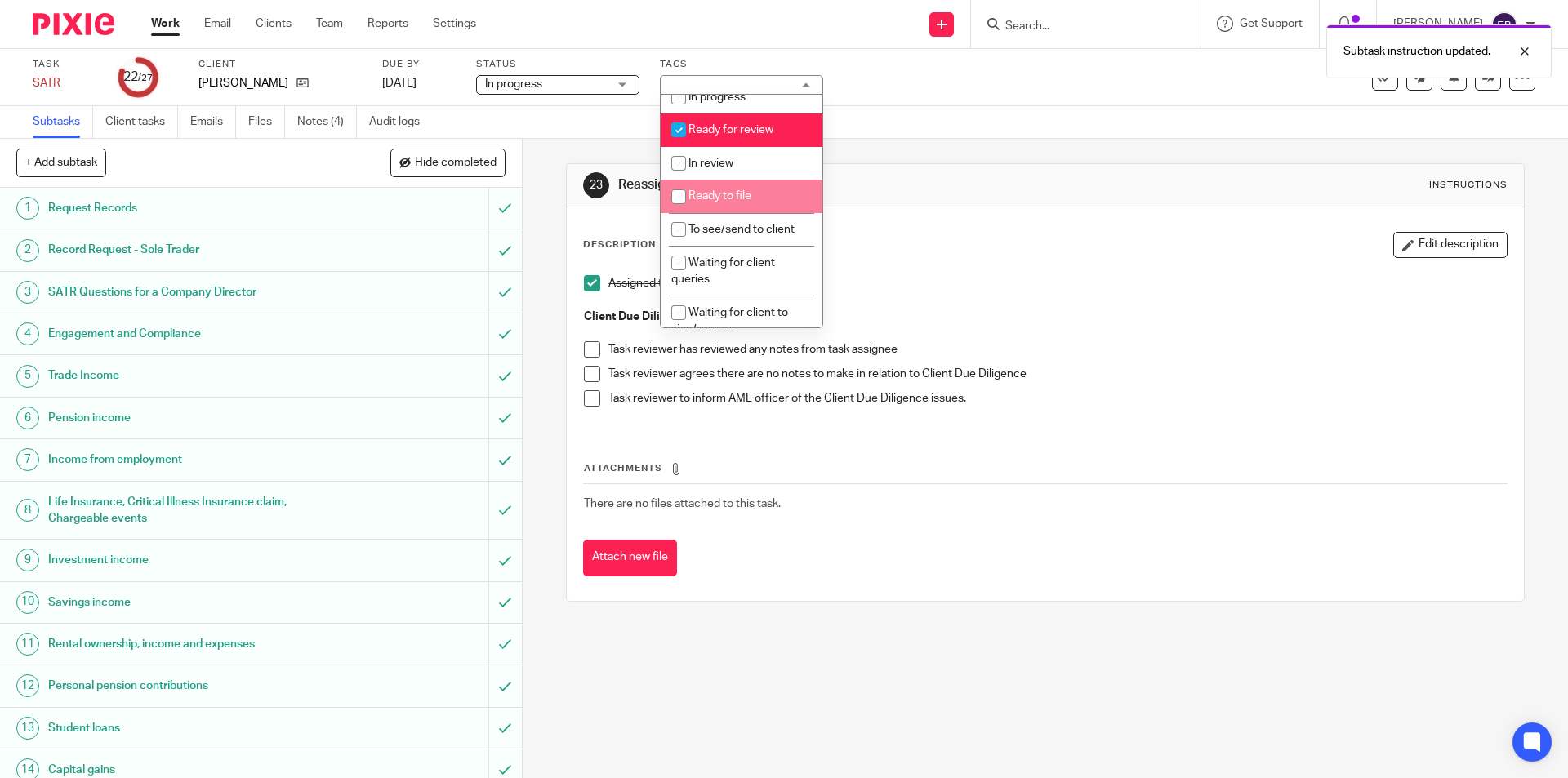
click at [998, 110] on div "Subtasks Client tasks Emails Files Notes (4) Audit logs" at bounding box center [784, 122] width 1568 height 32
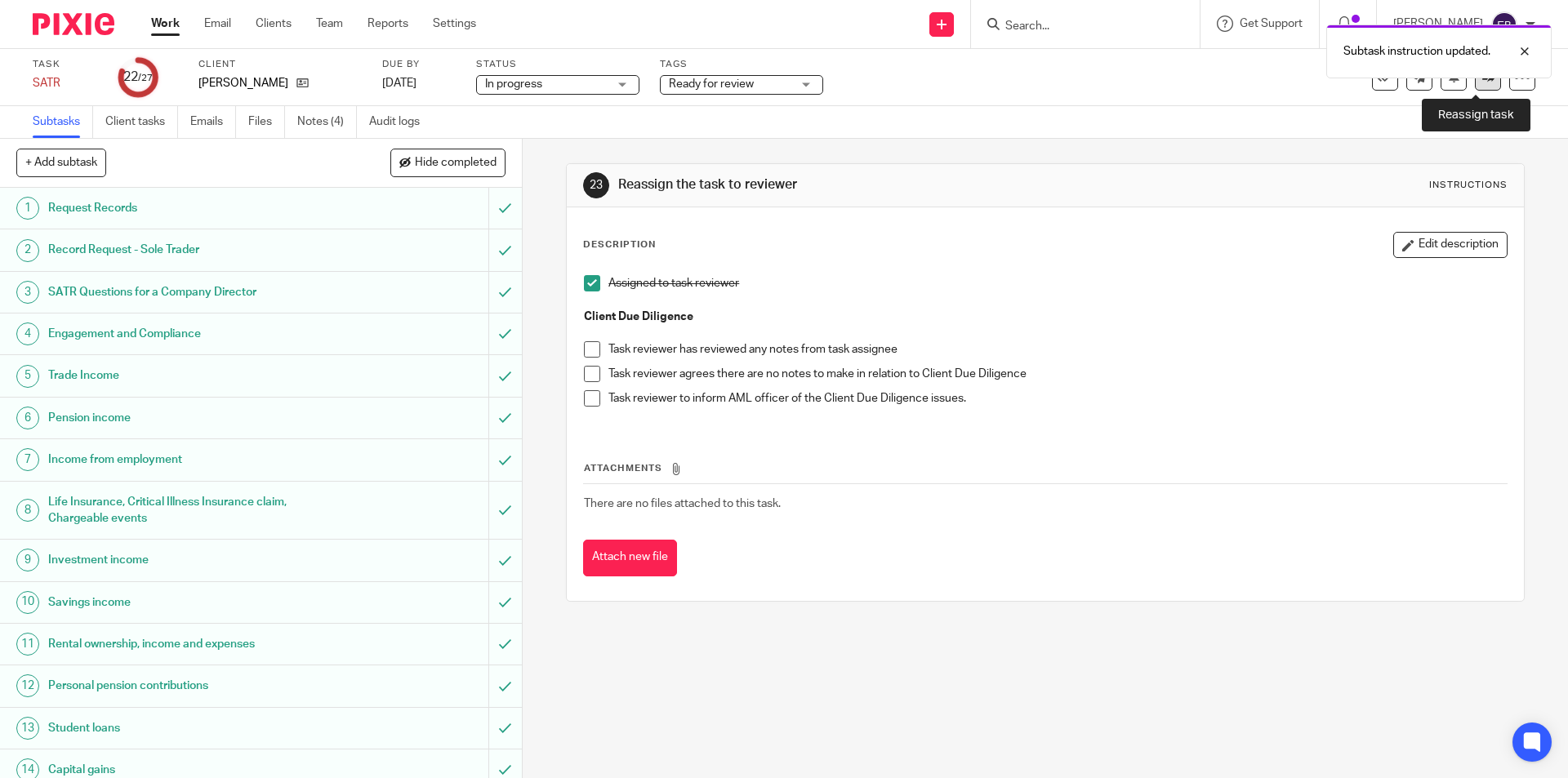
click at [1475, 86] on link at bounding box center [1487, 78] width 27 height 27
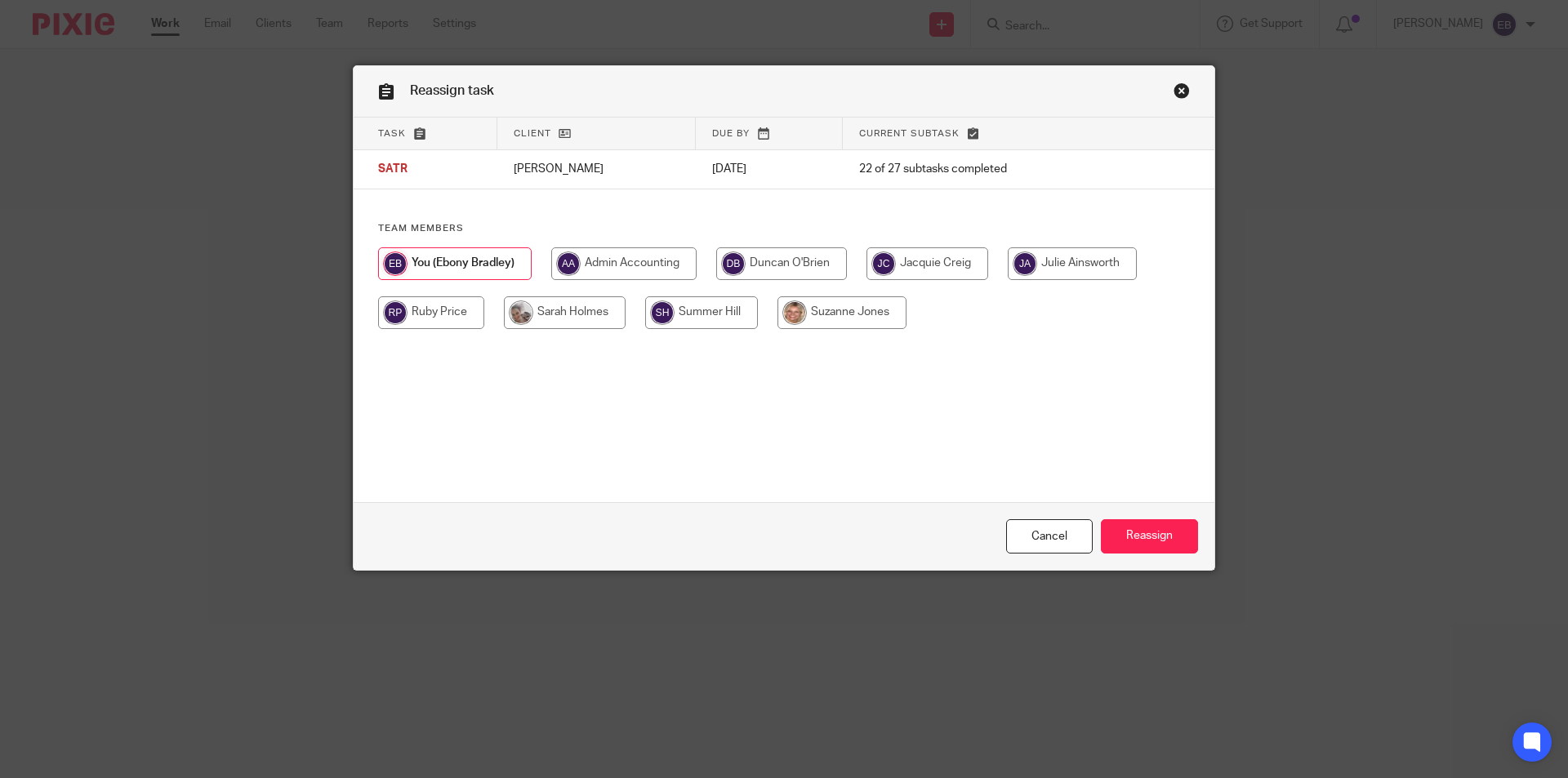
click at [574, 314] on input "radio" at bounding box center [565, 312] width 122 height 32
radio input "true"
click at [766, 267] on input "radio" at bounding box center [778, 263] width 131 height 32
radio input "true"
click at [1149, 549] on input "Reassign" at bounding box center [1148, 537] width 97 height 35
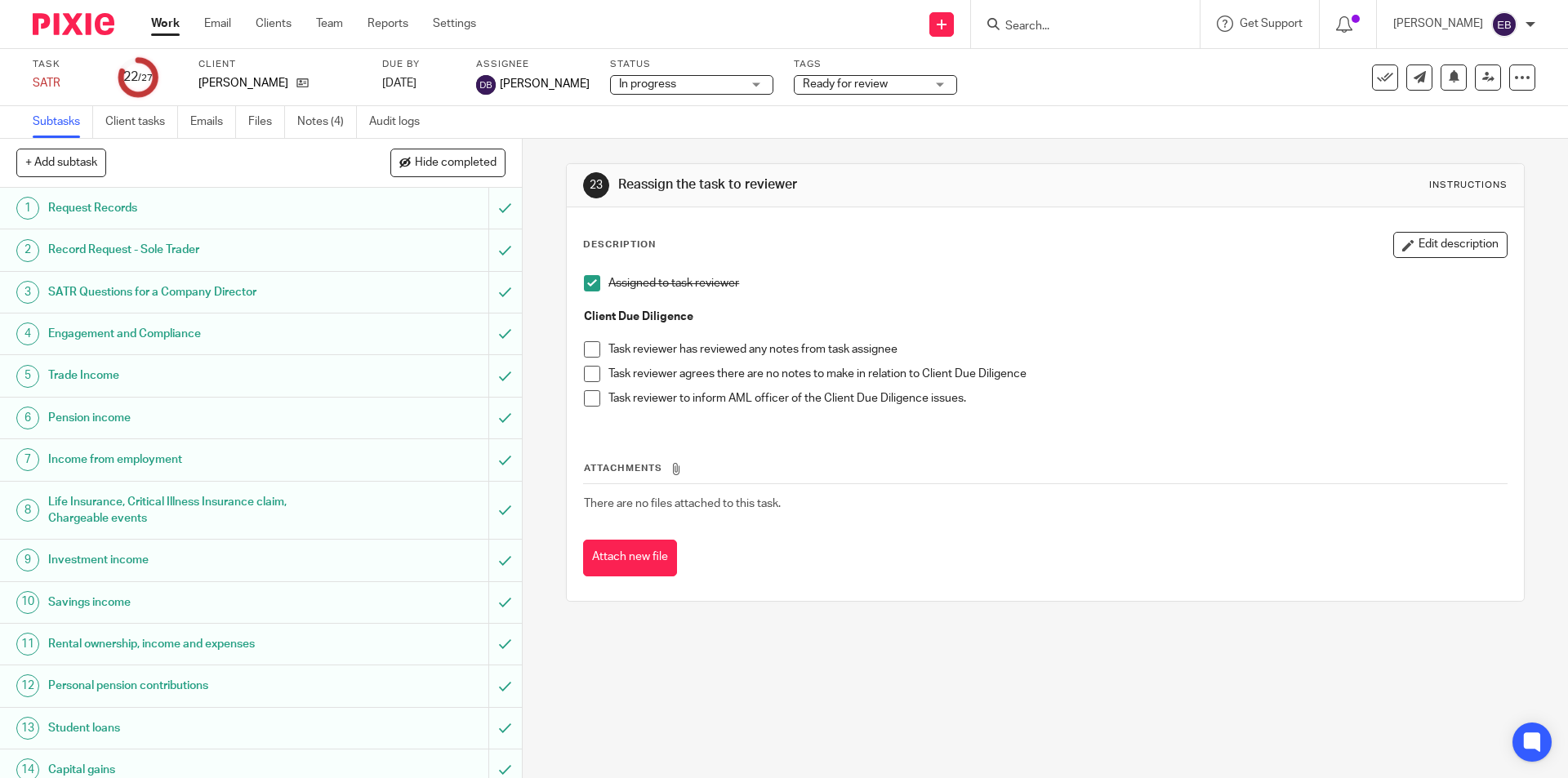
scroll to position [559, 0]
click at [153, 21] on link "Work" at bounding box center [165, 24] width 28 height 17
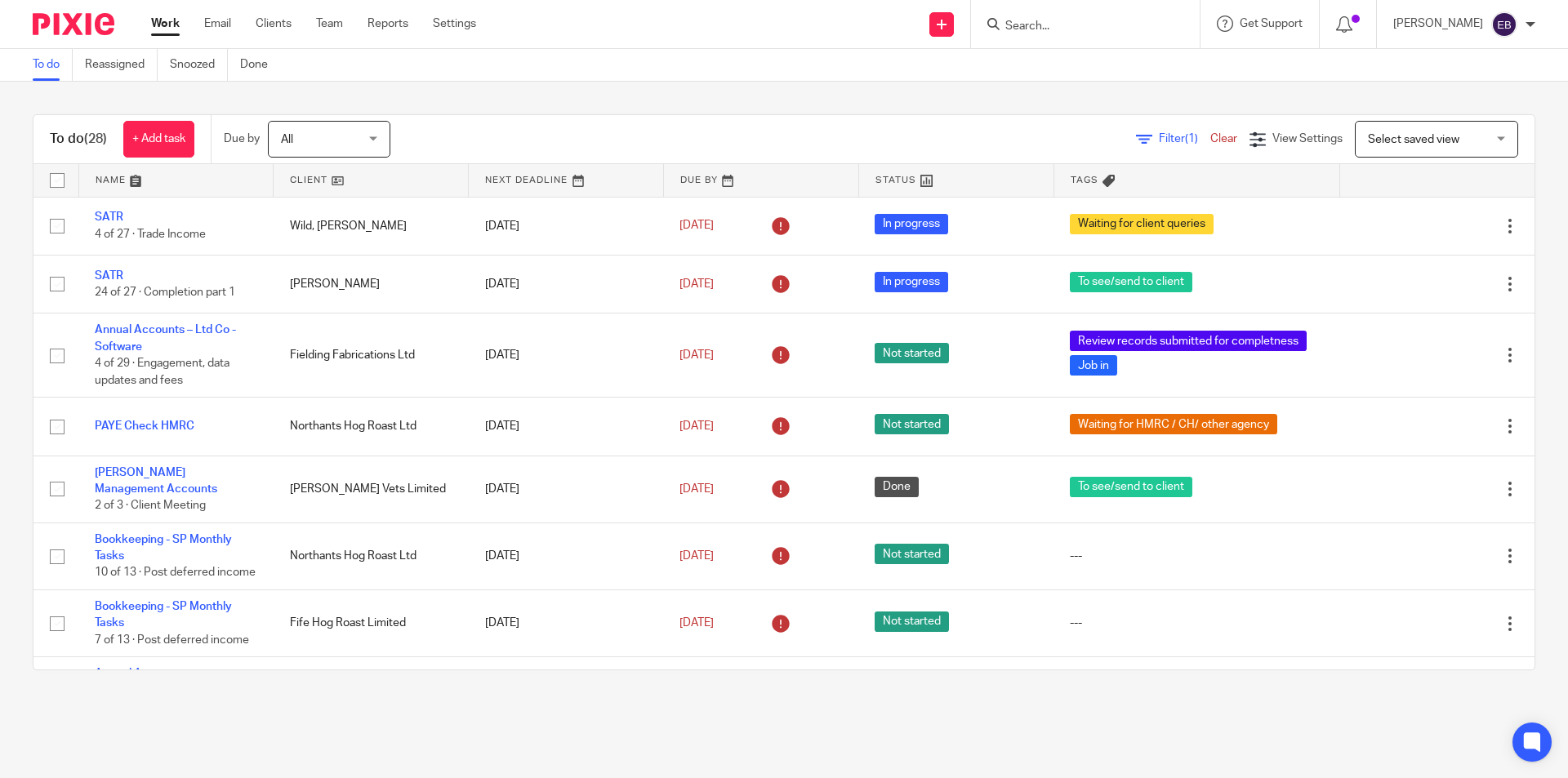
click at [1062, 24] on input "Search" at bounding box center [1078, 27] width 147 height 15
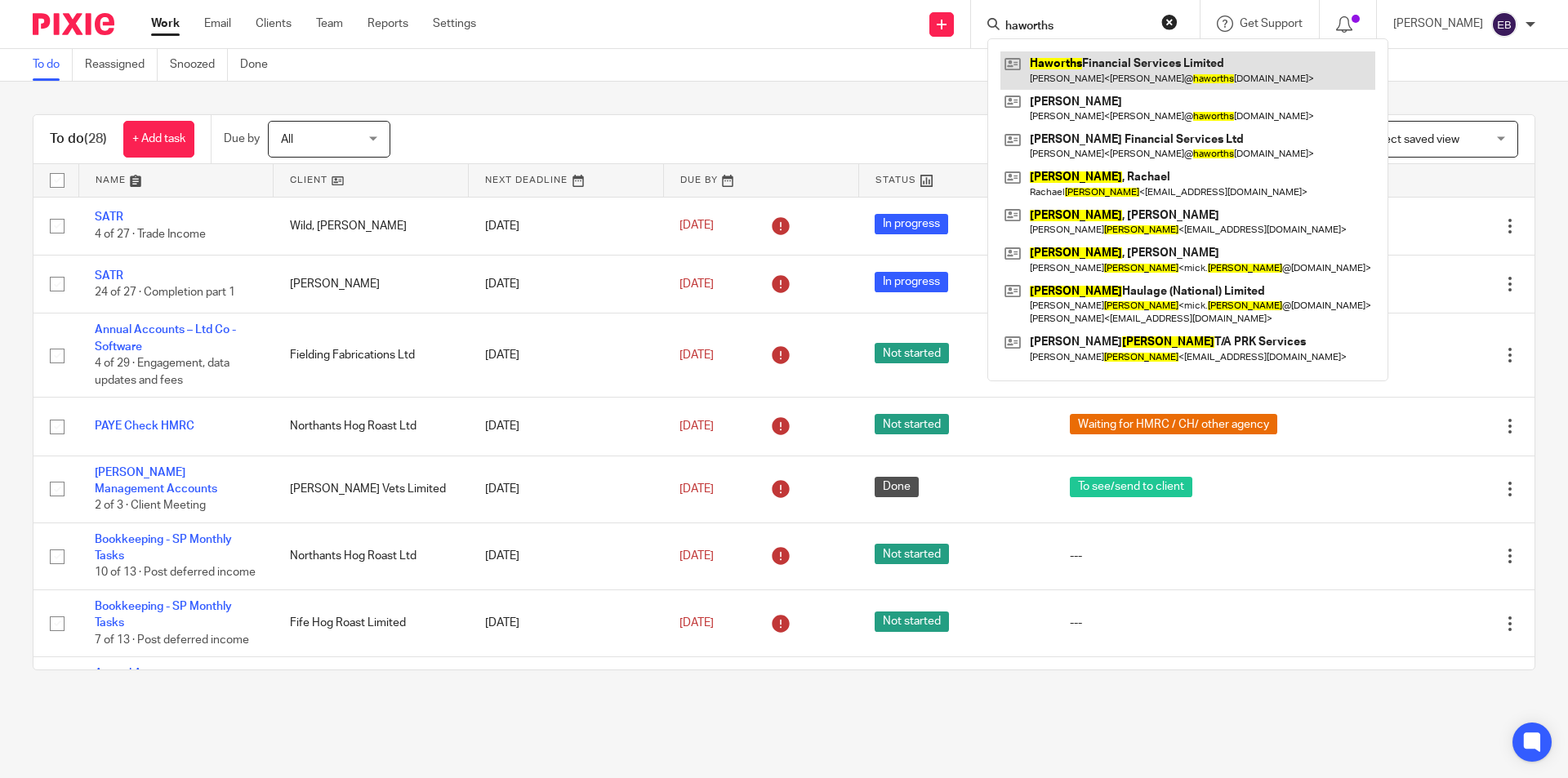
type input "haworths"
click at [1090, 57] on link at bounding box center [1188, 70] width 375 height 37
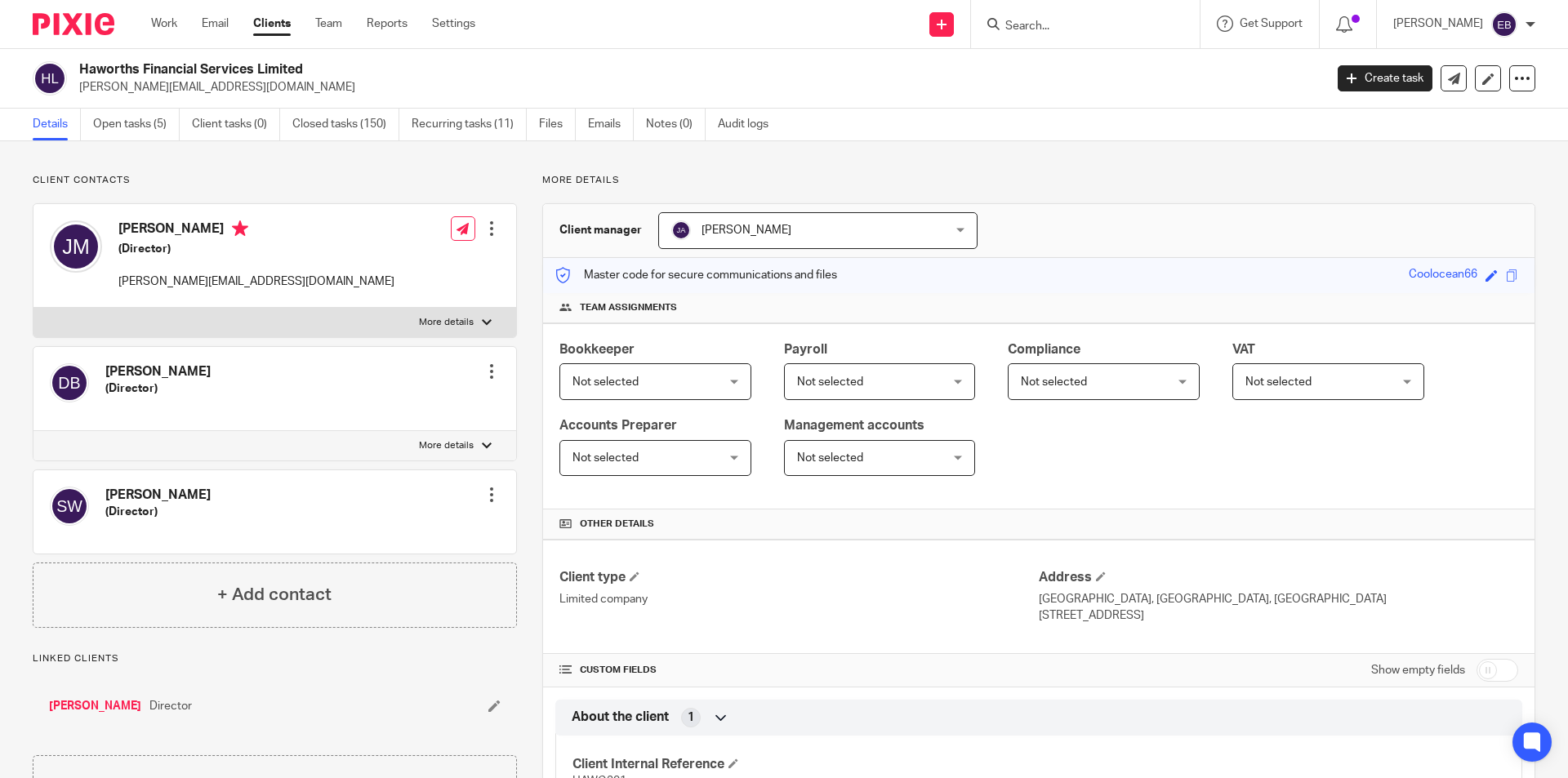
click at [436, 443] on p "More details" at bounding box center [446, 445] width 55 height 13
click at [33, 431] on input "More details" at bounding box center [32, 430] width 1 height 1
checkbox input "true"
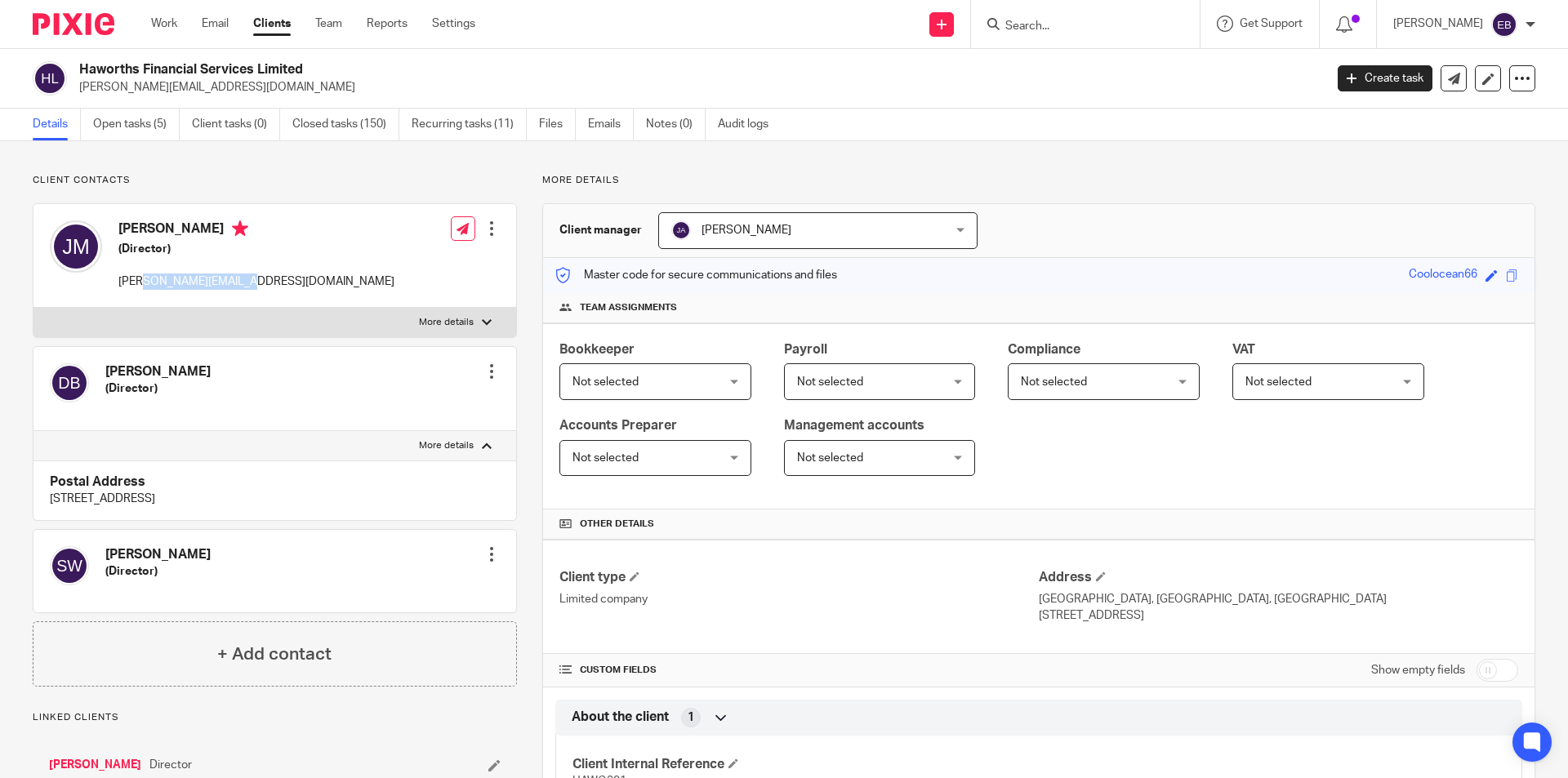
drag, startPoint x: 241, startPoint y: 283, endPoint x: 142, endPoint y: 282, distance: 99.0
click at [142, 282] on div "[PERSON_NAME] (Director) [PERSON_NAME][EMAIL_ADDRESS][DOMAIN_NAME] Edit contact…" at bounding box center [274, 256] width 482 height 104
copy p "@[DOMAIN_NAME]"
click at [1051, 27] on input "Search" at bounding box center [1078, 27] width 147 height 15
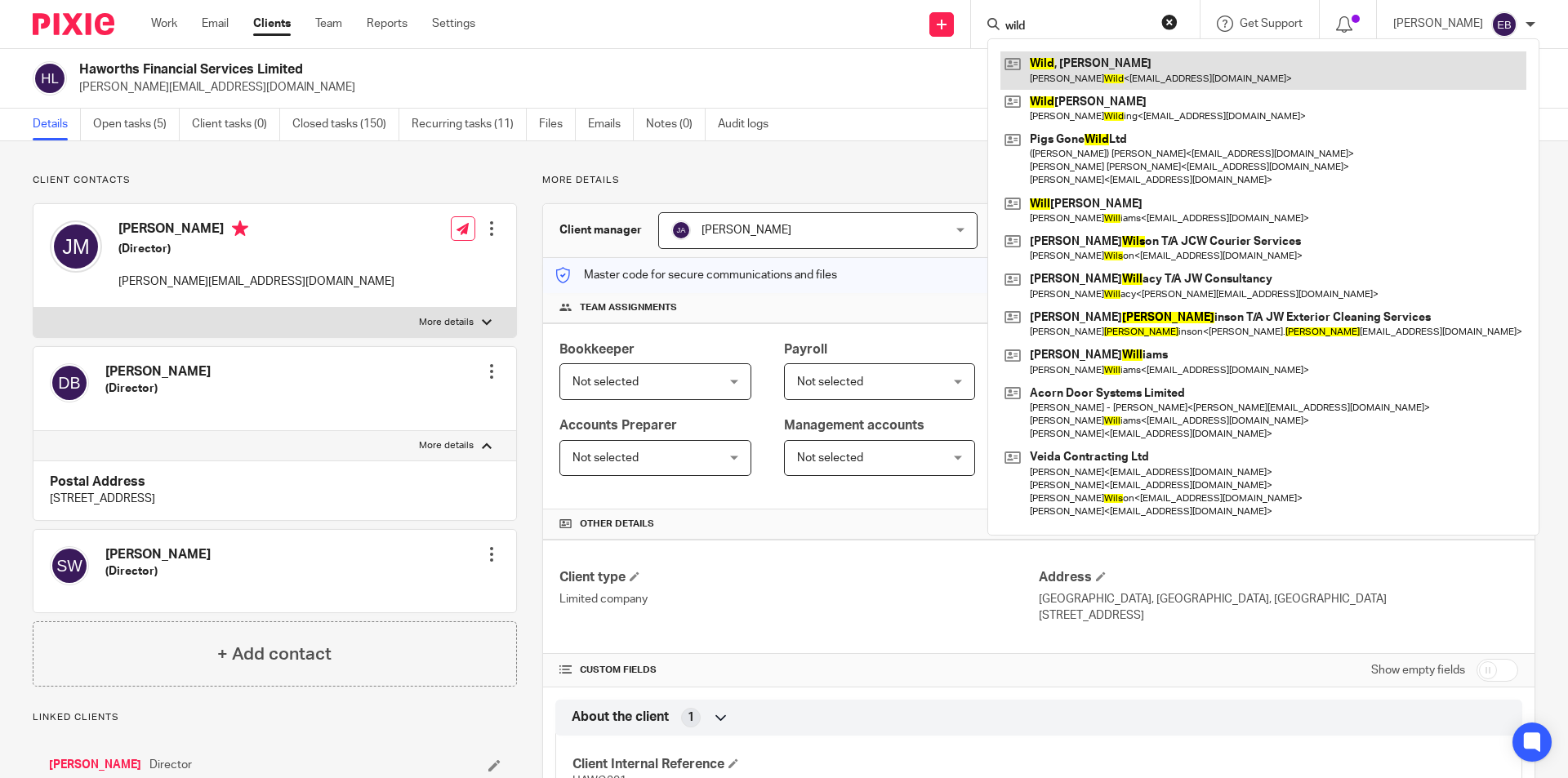
type input "wild"
click at [1118, 69] on link at bounding box center [1262, 70] width 526 height 37
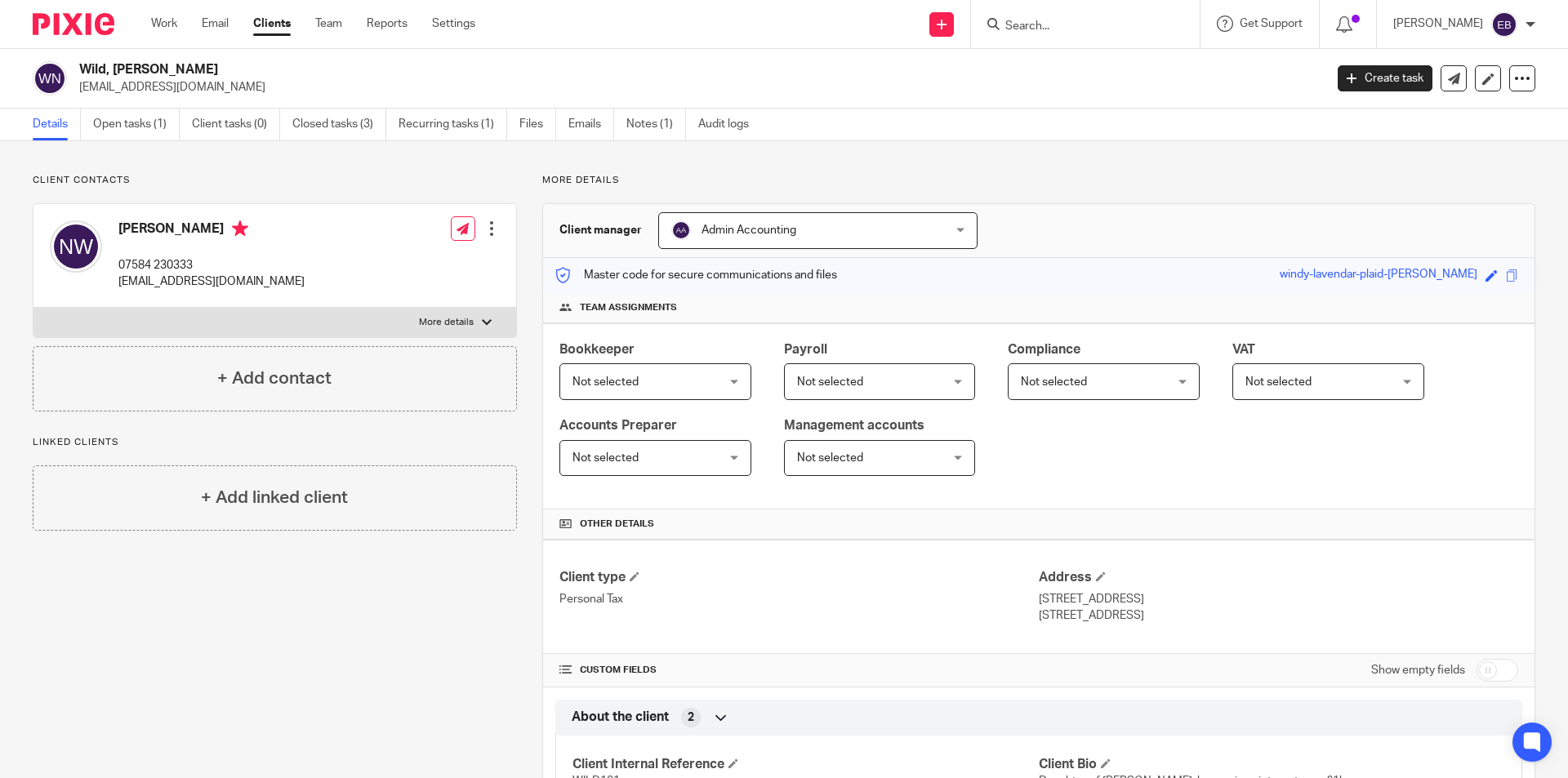
drag, startPoint x: 210, startPoint y: 87, endPoint x: 81, endPoint y: 89, distance: 129.0
click at [79, 89] on div "Wild, Nicola nicolamichelle@live.co.uk" at bounding box center [672, 78] width 1280 height 34
copy p "nicolamichelle@live.co.uk"
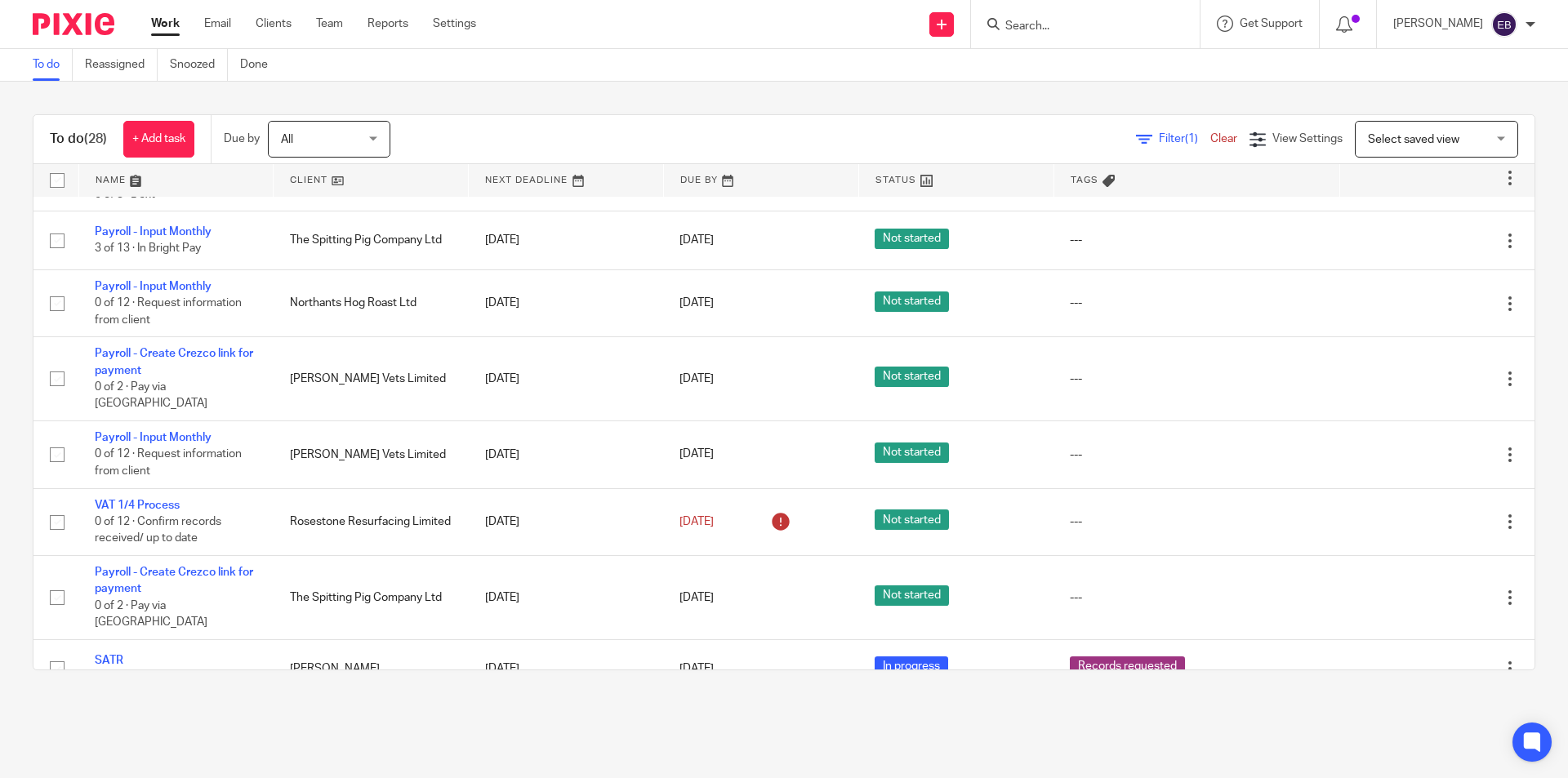
scroll to position [1429, 0]
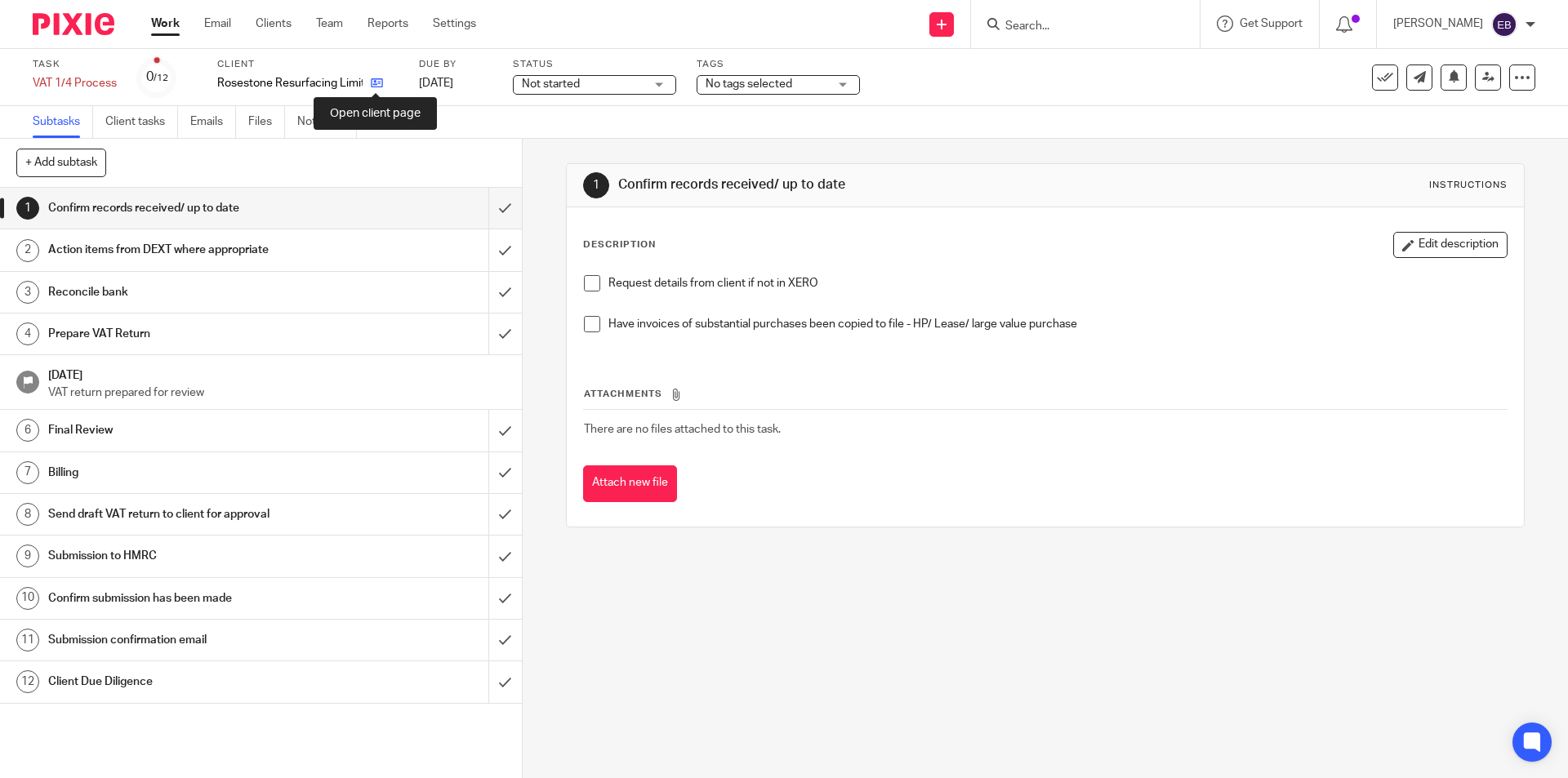
click at [370, 83] on icon at bounding box center [376, 83] width 12 height 12
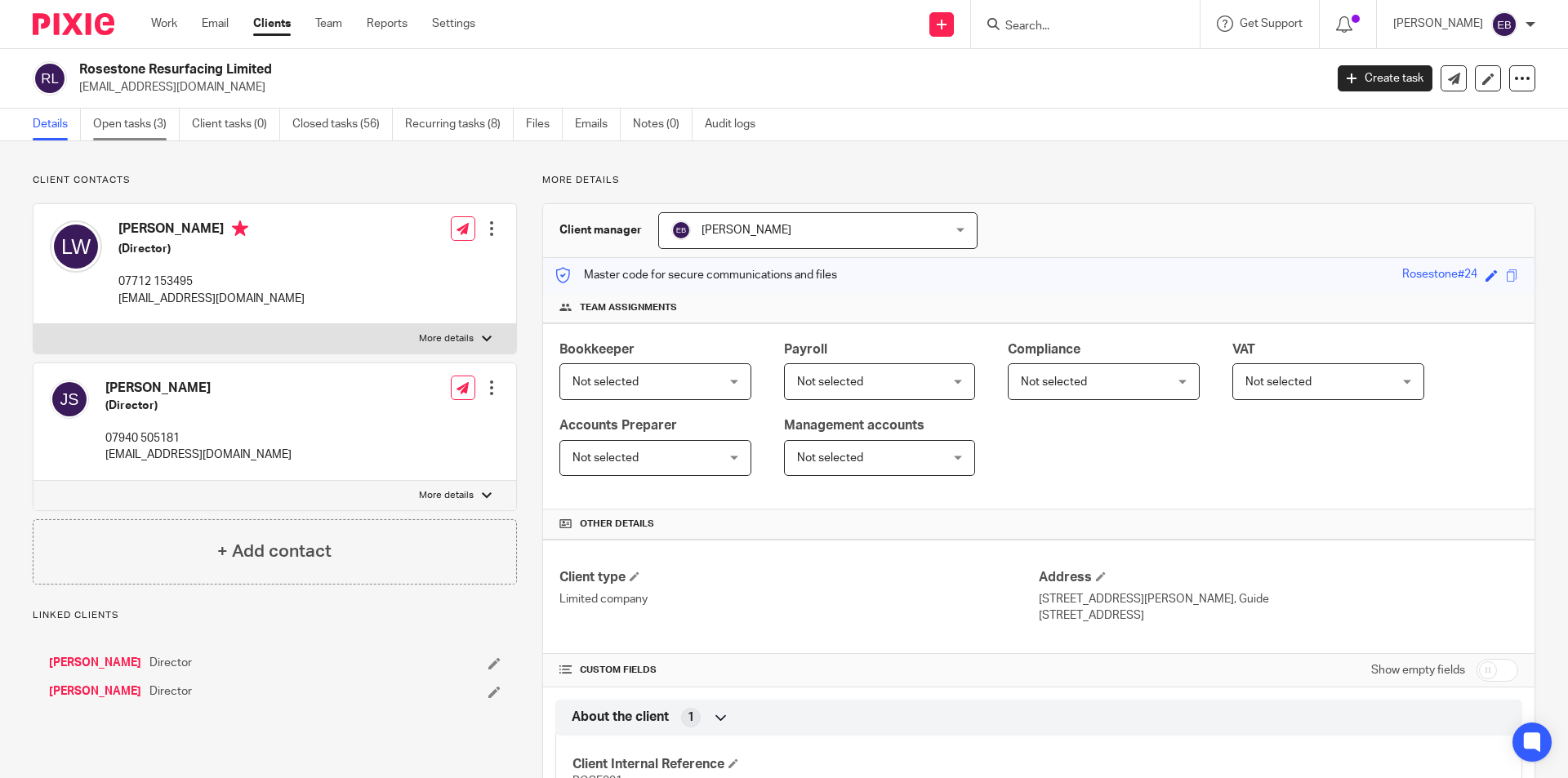
click at [160, 130] on link "Open tasks (3)" at bounding box center [137, 125] width 86 height 31
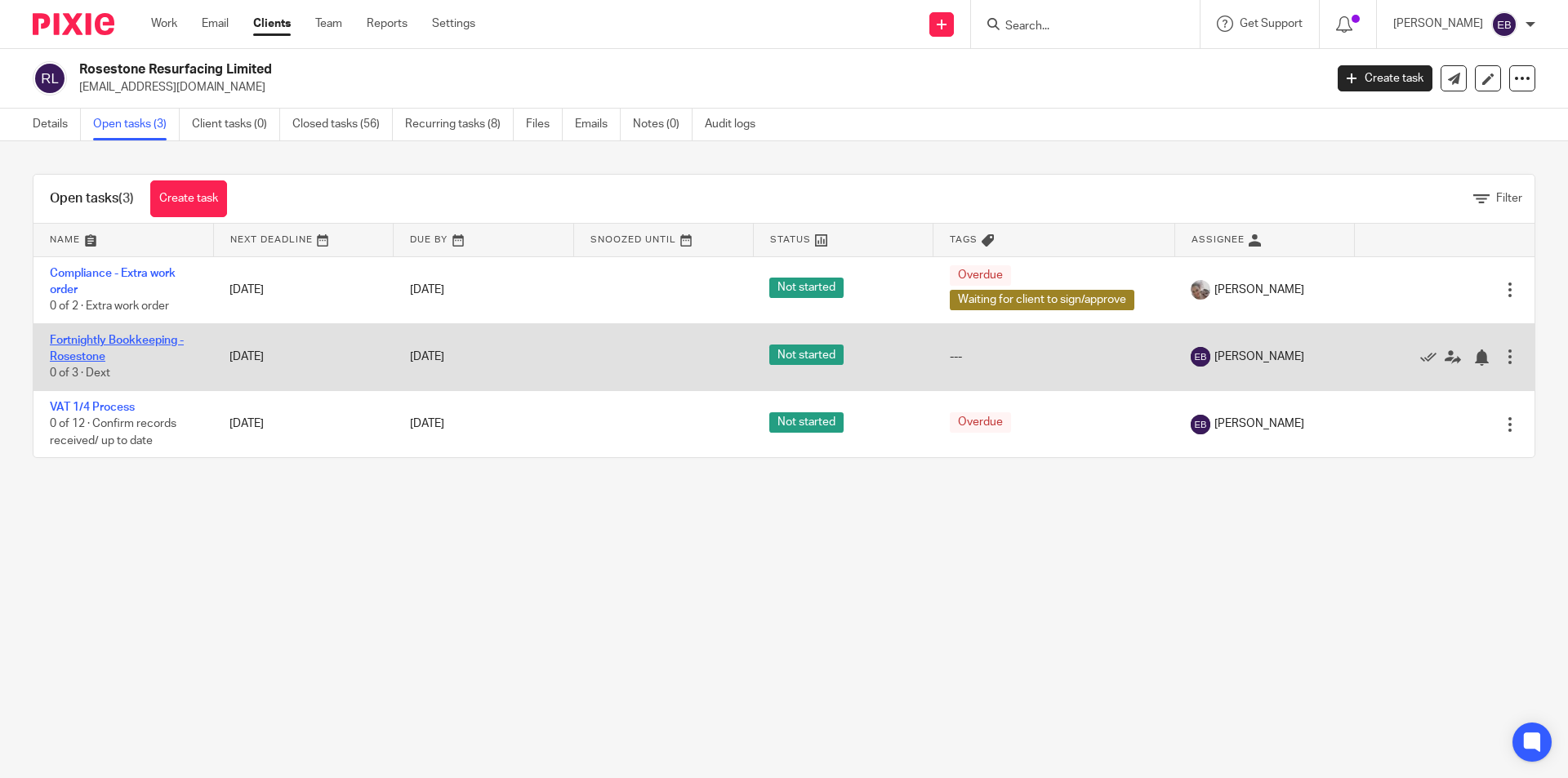
click at [91, 345] on link "Fortnightly Bookkeeping - Rosestone" at bounding box center [117, 349] width 134 height 28
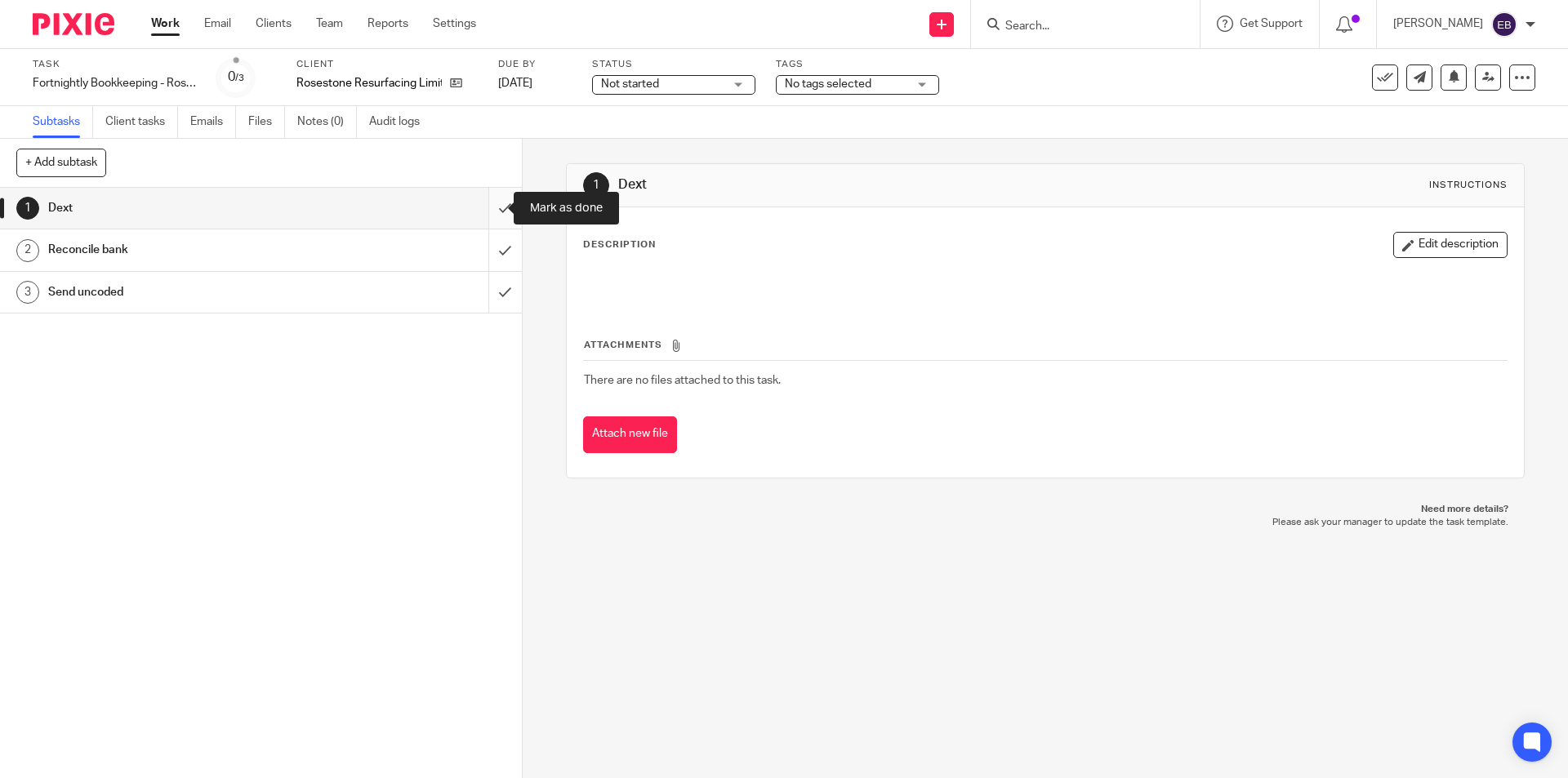
click at [481, 205] on input "submit" at bounding box center [260, 208] width 522 height 41
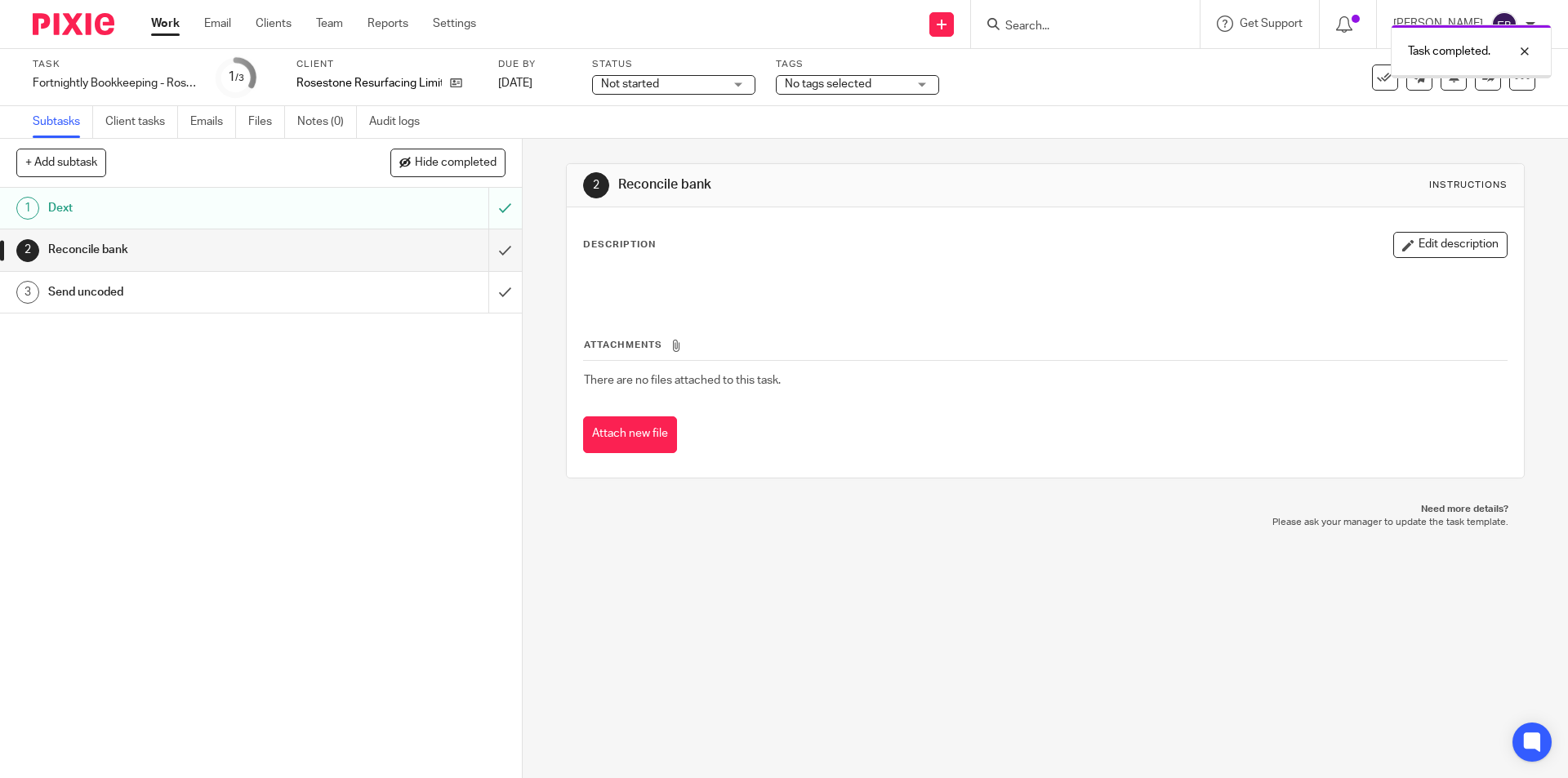
click at [498, 249] on input "submit" at bounding box center [260, 250] width 522 height 41
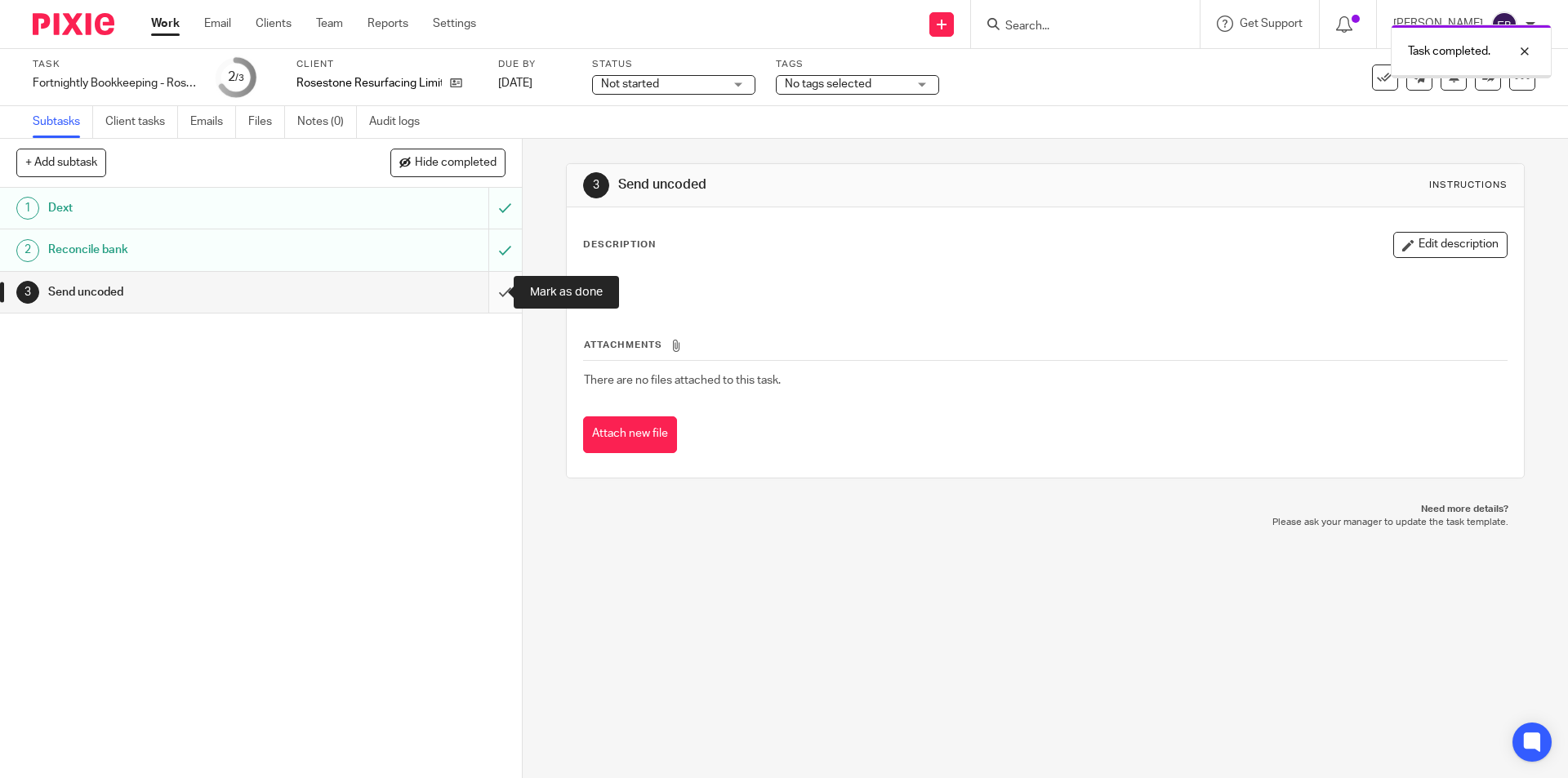
click at [486, 293] on input "submit" at bounding box center [260, 293] width 522 height 41
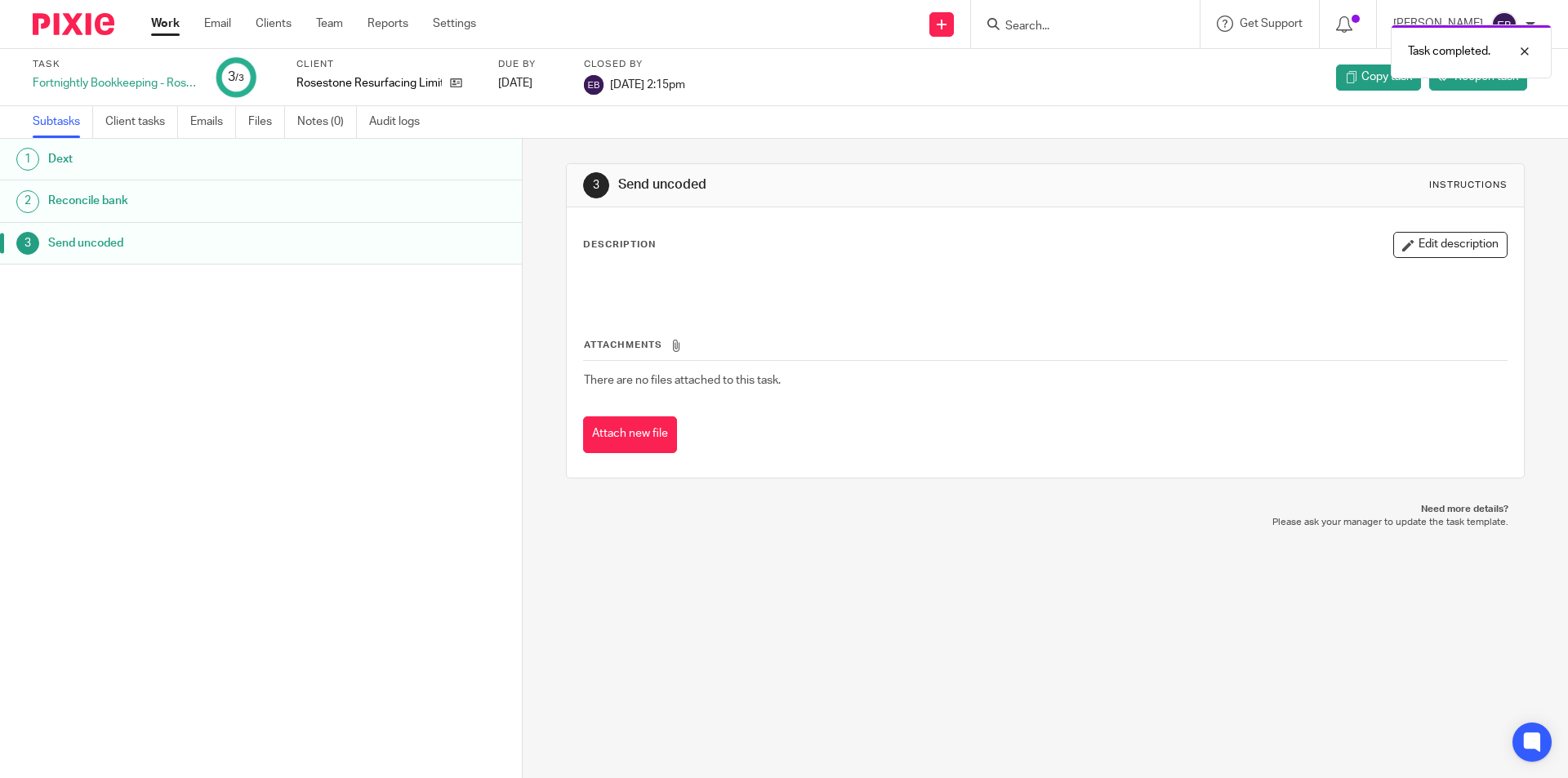
click at [151, 18] on link "Work" at bounding box center [165, 24] width 28 height 17
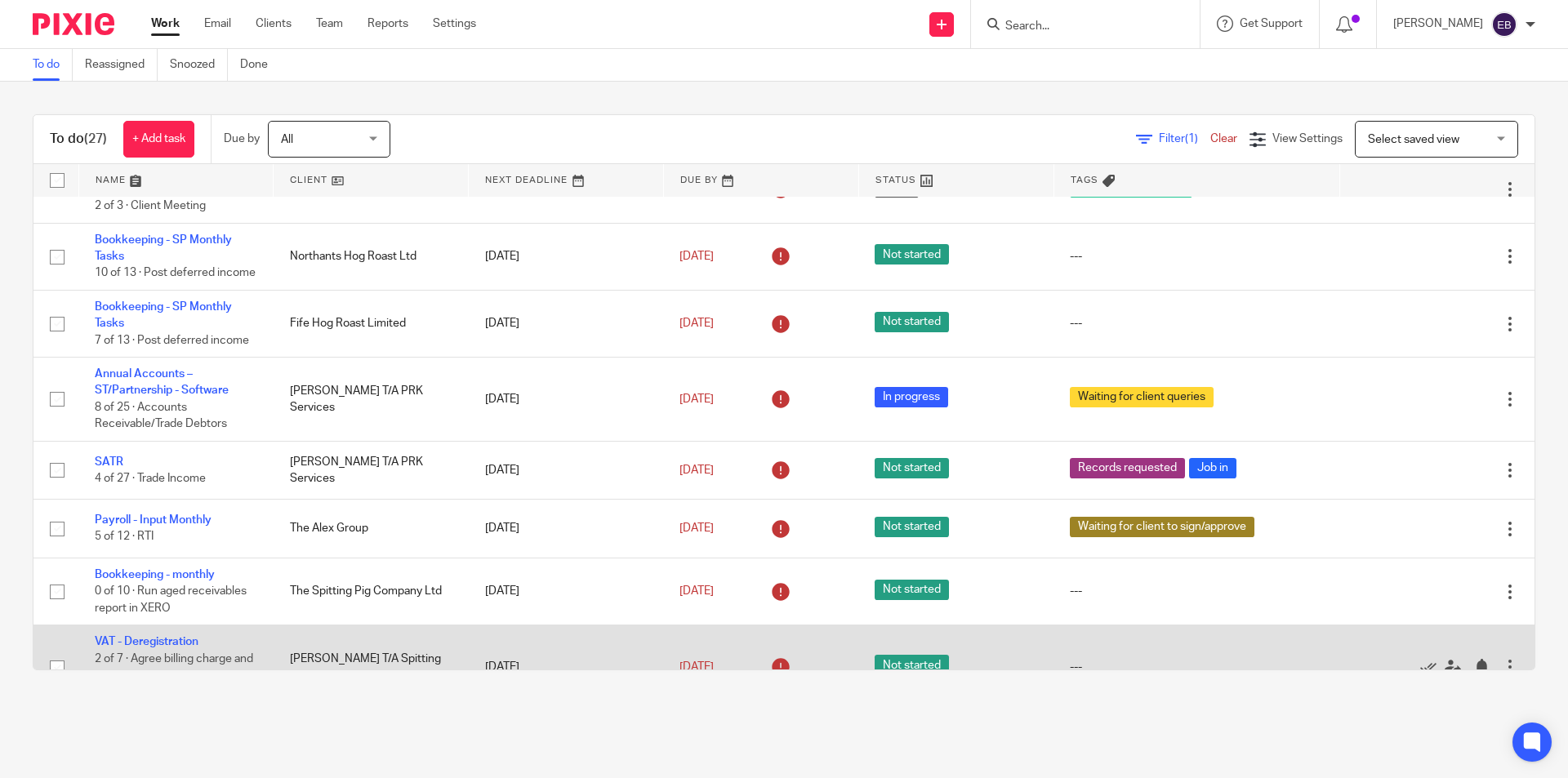
scroll to position [381, 0]
